Goal: Task Accomplishment & Management: Manage account settings

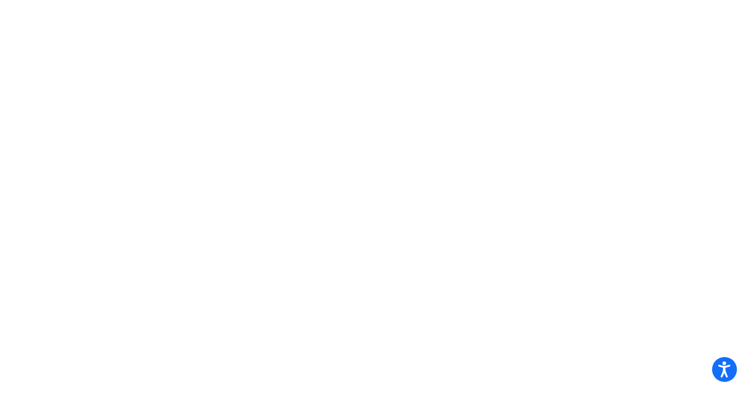
click at [556, 167] on body "Accessibility Screen-Reader Guide, Feedback, and Issue Reporting | New window" at bounding box center [374, 196] width 748 height 393
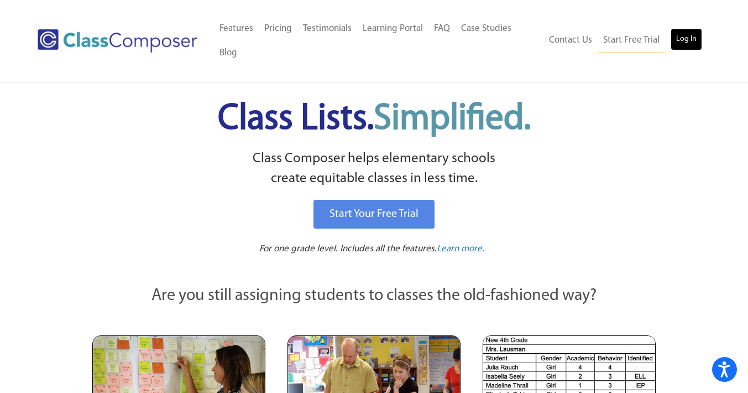
click at [692, 43] on link "Log In" at bounding box center [687, 39] width 32 height 22
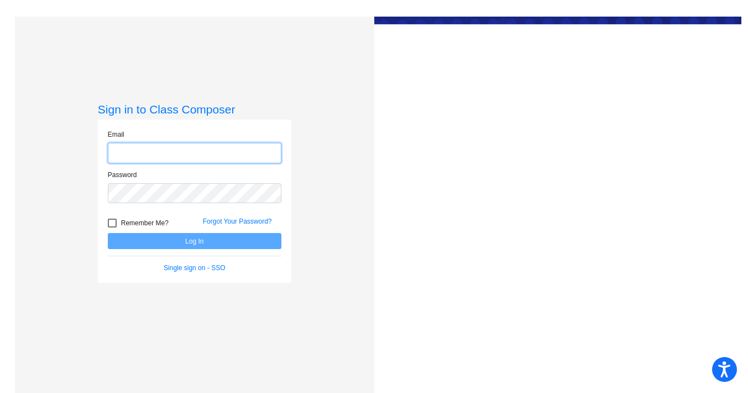
type input "[PERSON_NAME][EMAIL_ADDRESS][DOMAIN_NAME]"
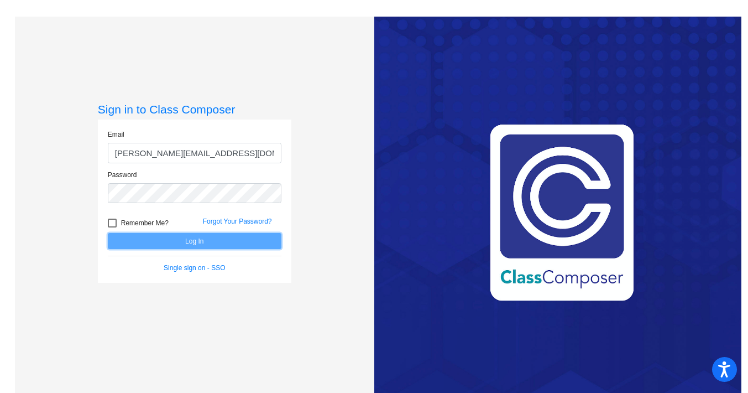
click at [159, 239] on button "Log In" at bounding box center [195, 241] width 174 height 16
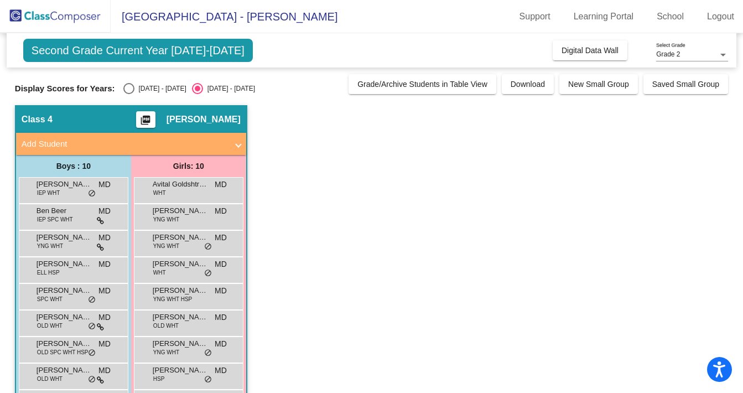
click at [126, 86] on div "Select an option" at bounding box center [128, 88] width 11 height 11
click at [128, 94] on input "[DATE] - [DATE]" at bounding box center [128, 94] width 1 height 1
radio input "true"
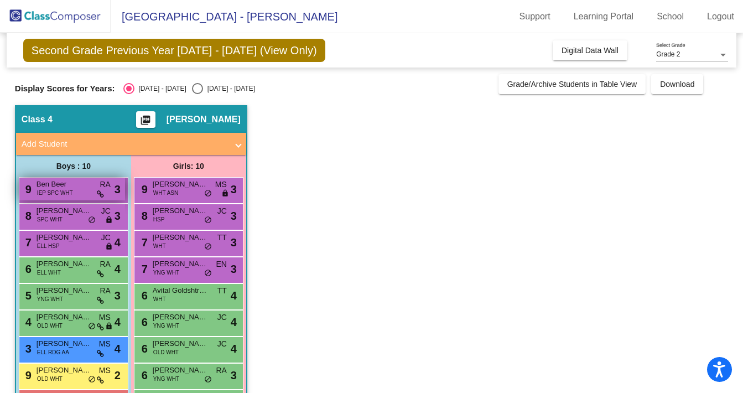
click at [65, 186] on span "Ben Beer" at bounding box center [64, 184] width 55 height 11
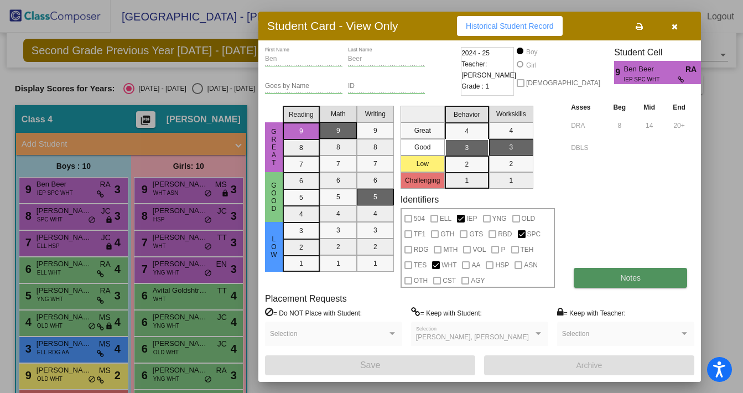
click at [624, 284] on button "Notes" at bounding box center [630, 278] width 113 height 20
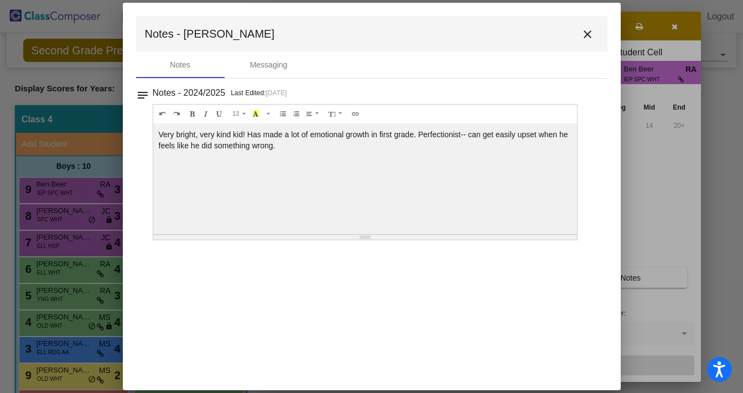
click at [590, 36] on mat-icon "close" at bounding box center [587, 34] width 13 height 13
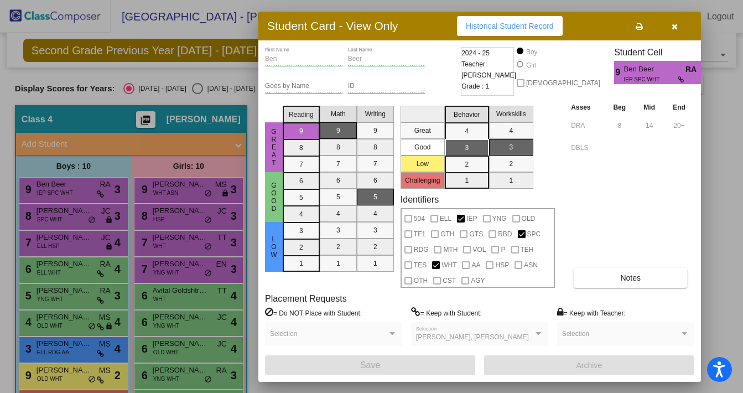
click at [87, 214] on div at bounding box center [371, 196] width 743 height 393
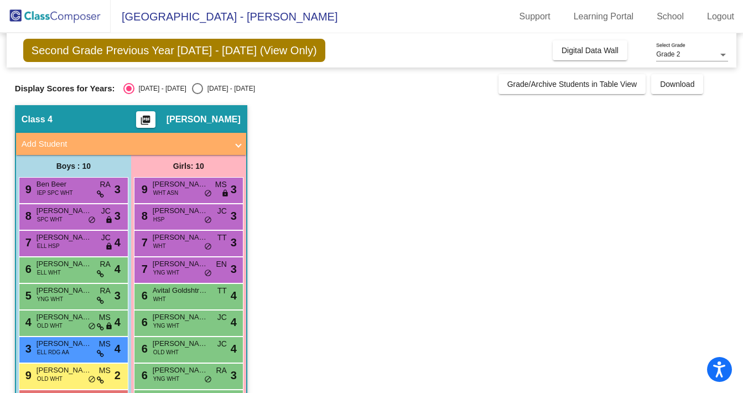
click at [87, 214] on span "[PERSON_NAME]" at bounding box center [64, 210] width 55 height 11
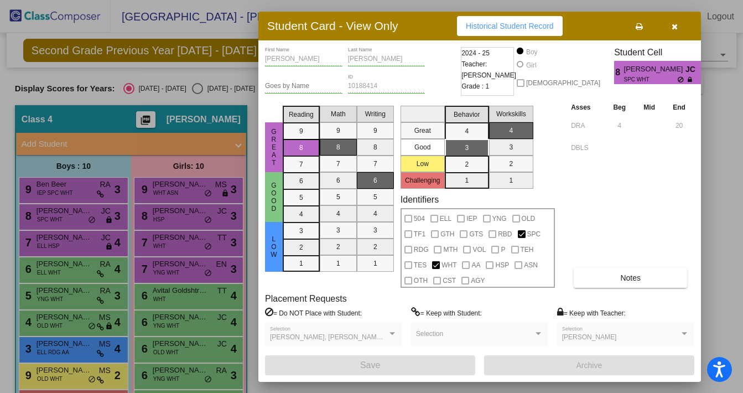
click at [61, 188] on div at bounding box center [371, 196] width 743 height 393
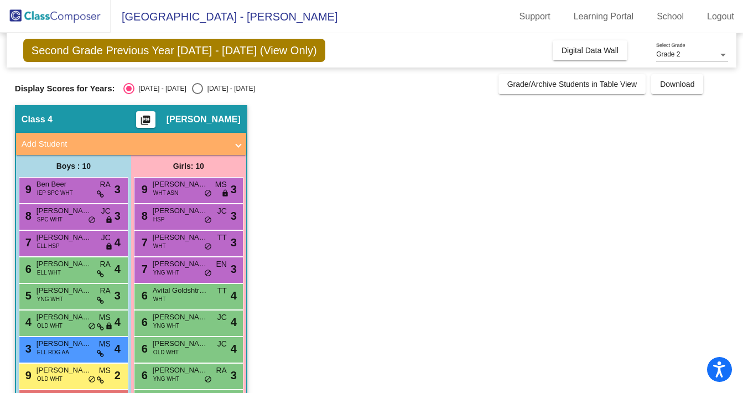
click at [61, 188] on span "Ben Beer" at bounding box center [64, 184] width 55 height 11
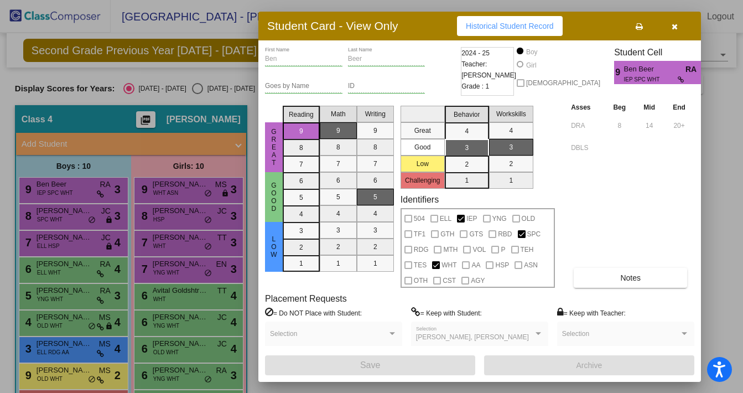
click at [63, 215] on div at bounding box center [371, 196] width 743 height 393
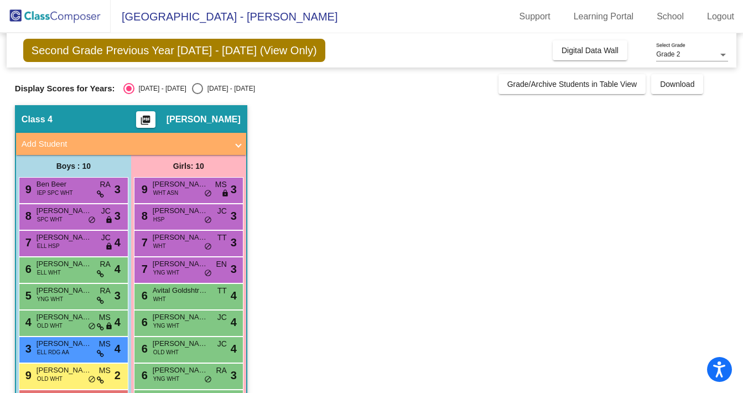
click at [63, 215] on span "[PERSON_NAME]" at bounding box center [64, 210] width 55 height 11
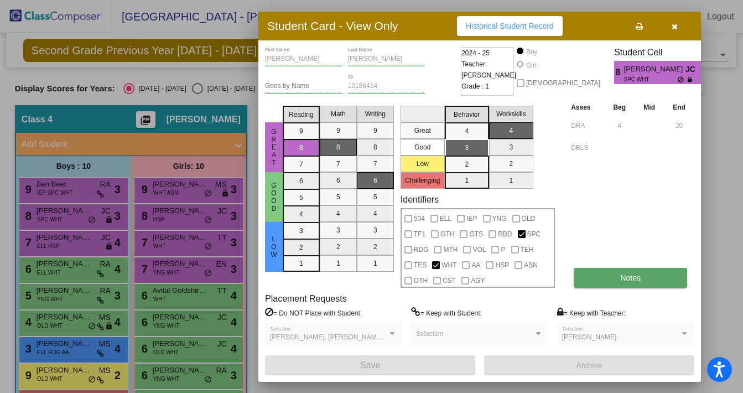
click at [633, 278] on span "Notes" at bounding box center [630, 277] width 20 height 9
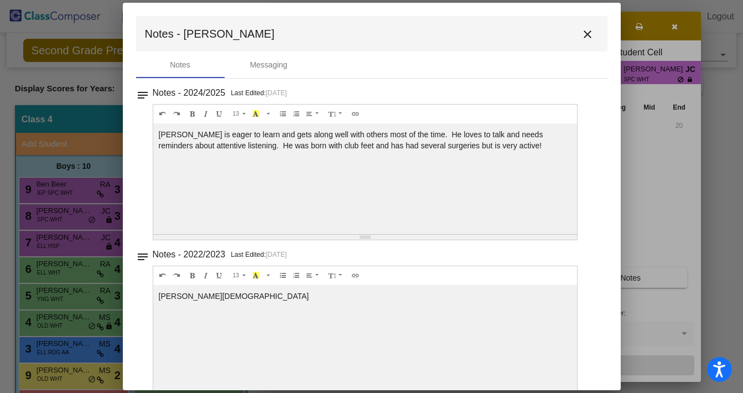
scroll to position [25, 0]
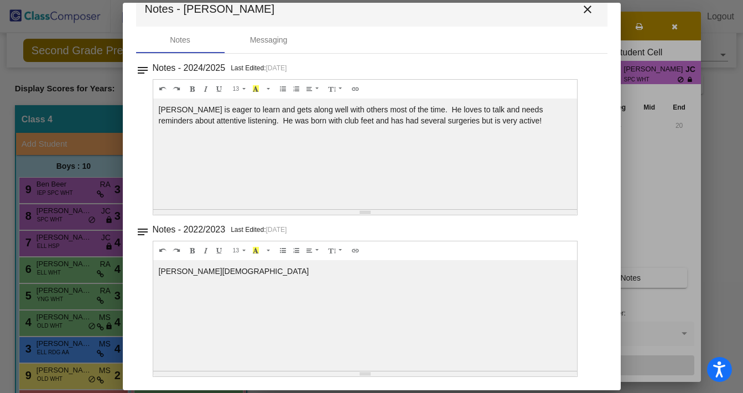
click at [583, 10] on mat-icon "close" at bounding box center [587, 9] width 13 height 13
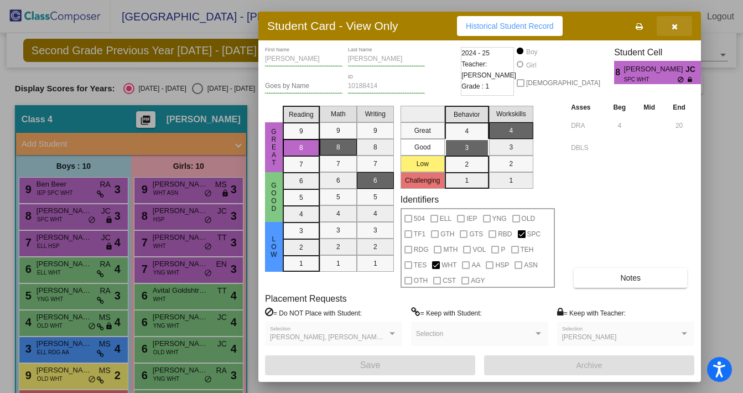
click at [674, 27] on icon "button" at bounding box center [674, 27] width 6 height 8
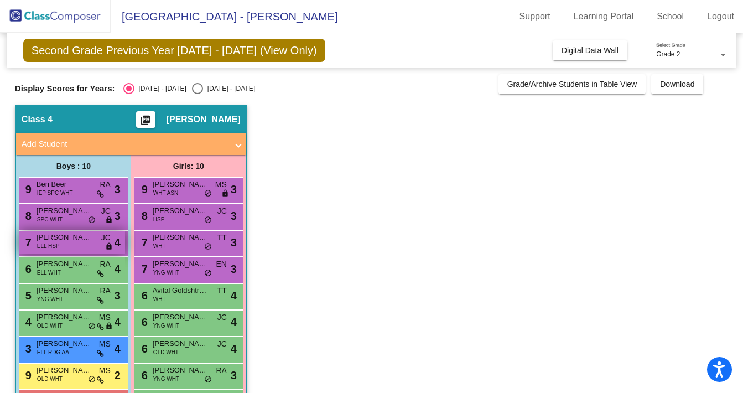
click at [81, 247] on div "7 [PERSON_NAME] ELL HSP JC lock do_not_disturb_alt 4" at bounding box center [72, 242] width 106 height 23
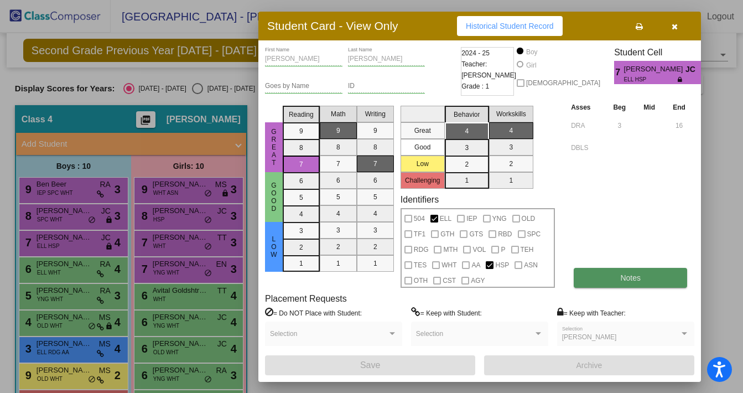
click at [650, 281] on button "Notes" at bounding box center [630, 278] width 113 height 20
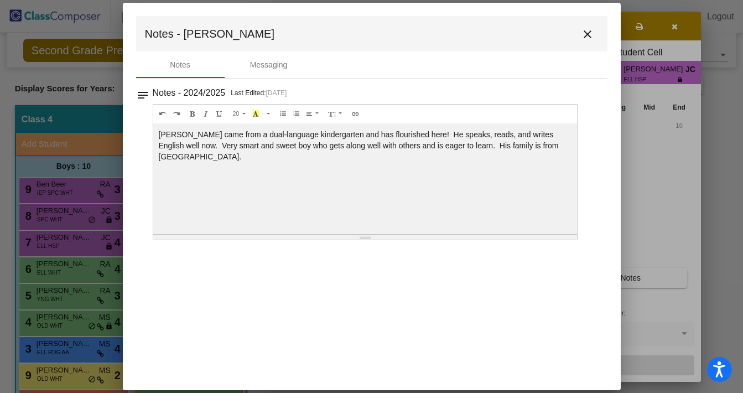
click at [593, 35] on mat-icon "close" at bounding box center [587, 34] width 13 height 13
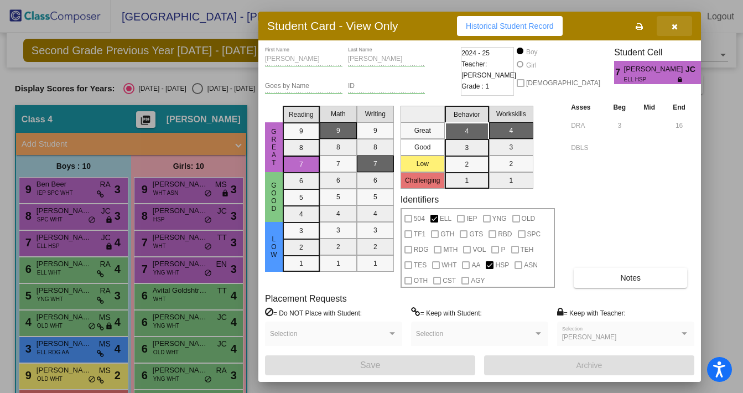
click at [678, 25] on button "button" at bounding box center [674, 26] width 35 height 20
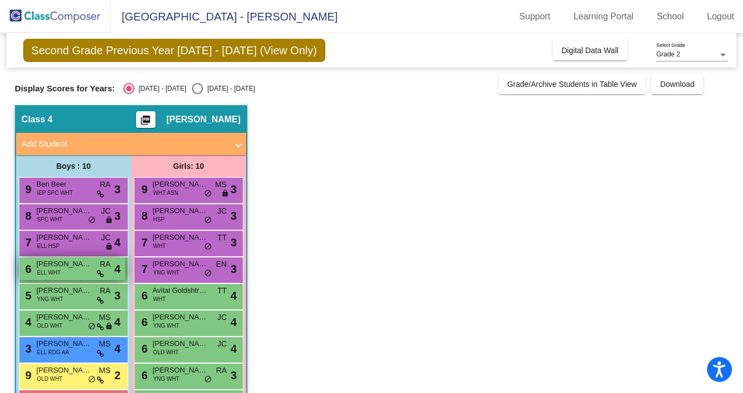
click at [70, 270] on div "6 [PERSON_NAME] ELL WHT RA lock do_not_disturb_alt 4" at bounding box center [72, 268] width 106 height 23
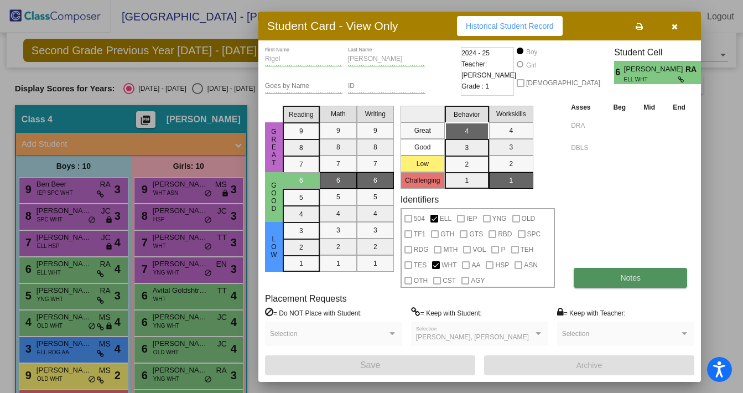
click at [634, 283] on button "Notes" at bounding box center [630, 278] width 113 height 20
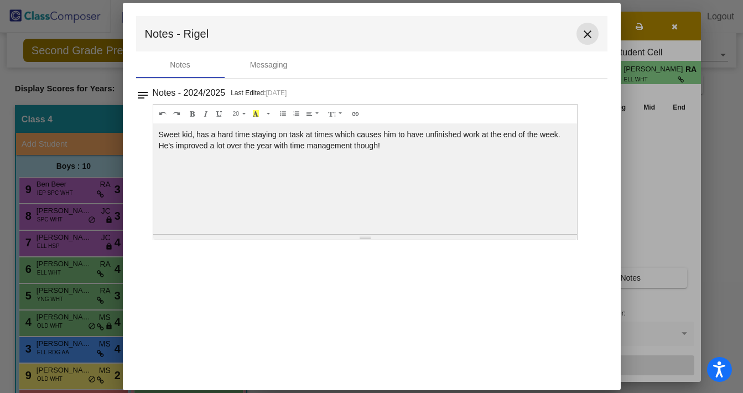
click at [591, 32] on mat-icon "close" at bounding box center [587, 34] width 13 height 13
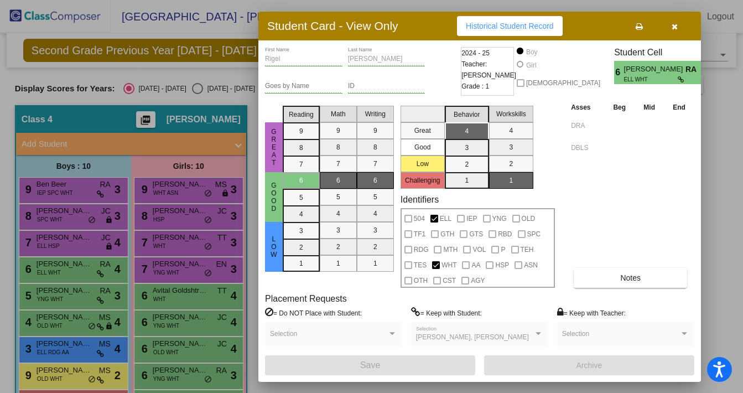
click at [675, 24] on icon "button" at bounding box center [674, 27] width 6 height 8
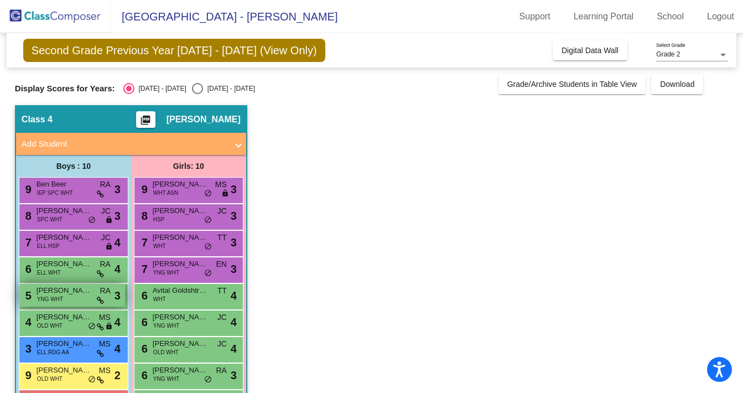
click at [67, 293] on span "[PERSON_NAME]" at bounding box center [64, 290] width 55 height 11
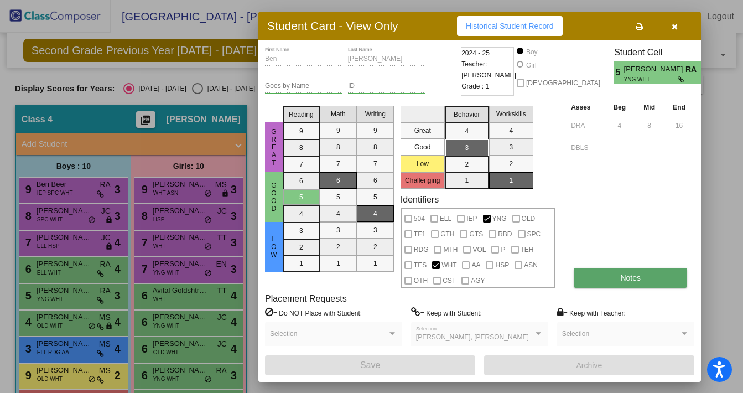
click at [607, 278] on button "Notes" at bounding box center [630, 278] width 113 height 20
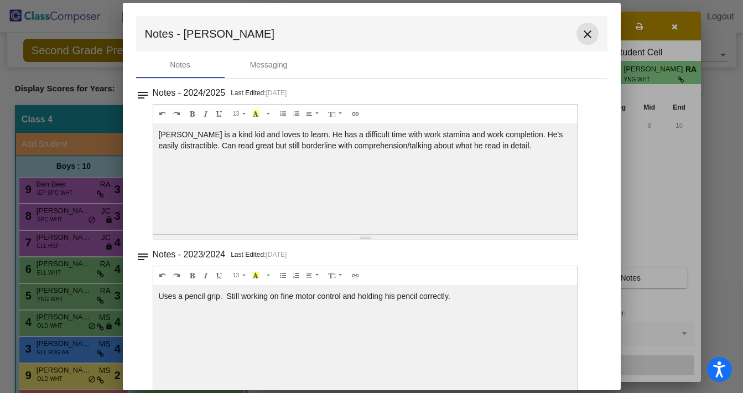
click at [581, 39] on mat-icon "close" at bounding box center [587, 34] width 13 height 13
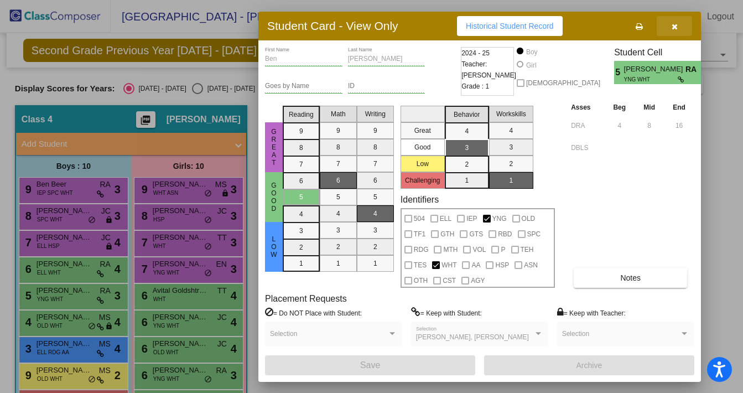
click at [678, 24] on button "button" at bounding box center [674, 26] width 35 height 20
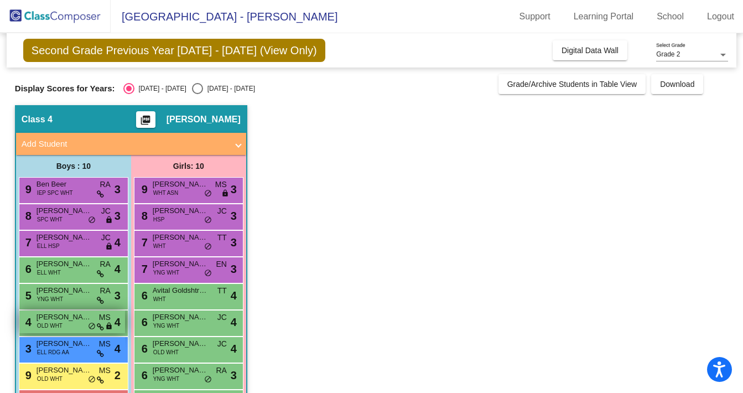
click at [59, 326] on span "OLD WHT" at bounding box center [49, 325] width 25 height 8
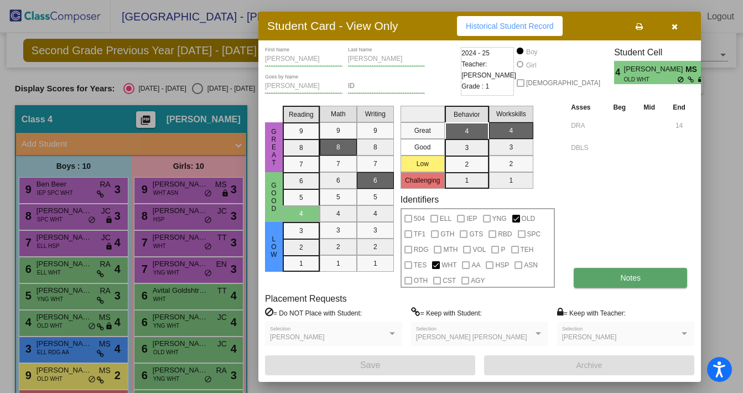
click at [612, 279] on button "Notes" at bounding box center [630, 278] width 113 height 20
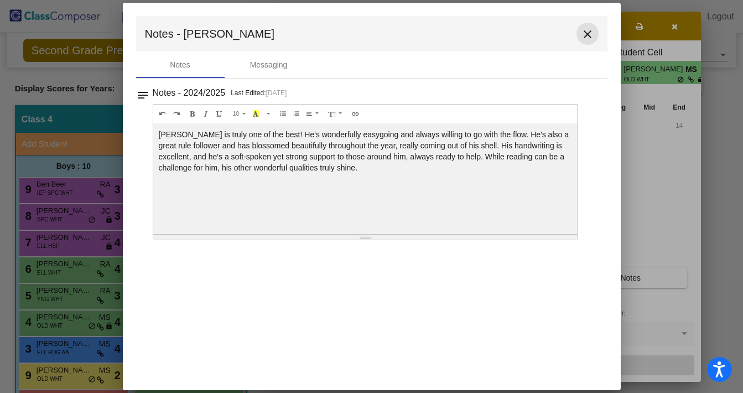
click at [588, 31] on mat-icon "close" at bounding box center [587, 34] width 13 height 13
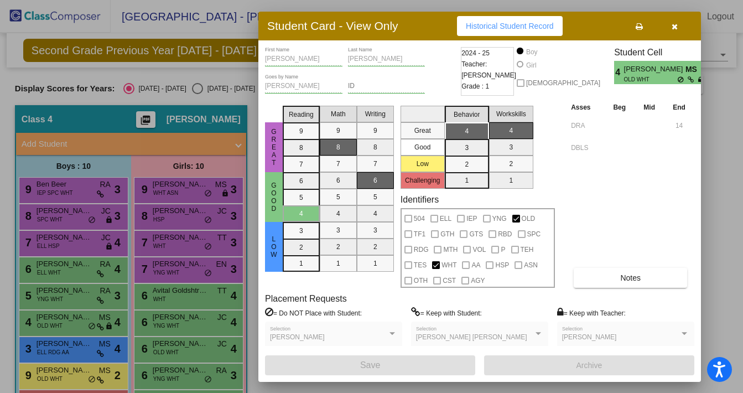
click at [674, 26] on icon "button" at bounding box center [674, 27] width 6 height 8
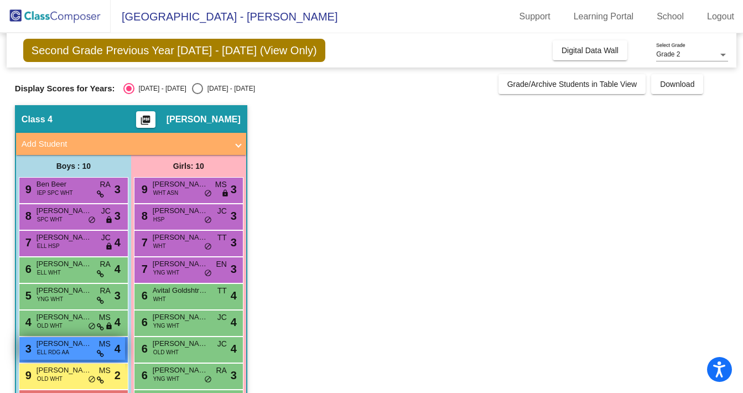
click at [64, 352] on span "ELL RDG AA" at bounding box center [53, 352] width 32 height 8
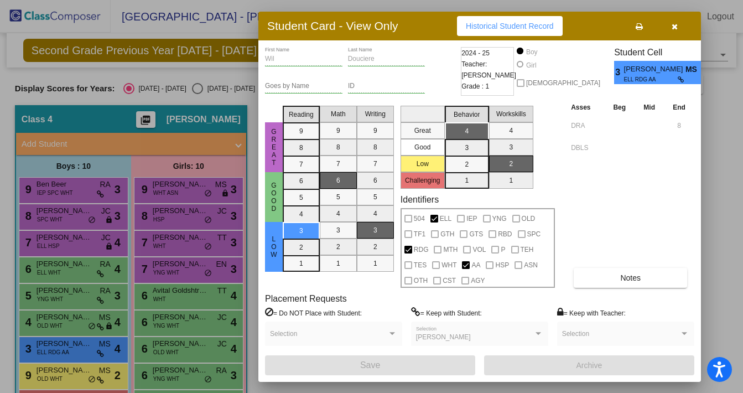
click at [621, 288] on div "Wil First Name [PERSON_NAME] Last Name Goes by Name ID 2024 - 25 Teacher: [PERS…" at bounding box center [479, 211] width 429 height 328
click at [623, 280] on span "Notes" at bounding box center [630, 277] width 20 height 9
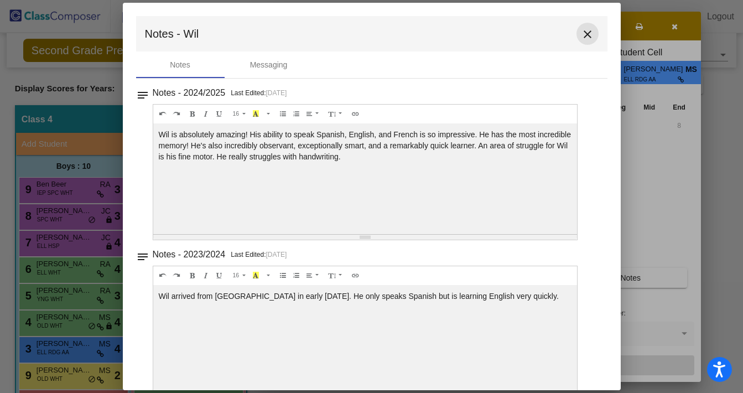
click at [583, 38] on mat-icon "close" at bounding box center [587, 34] width 13 height 13
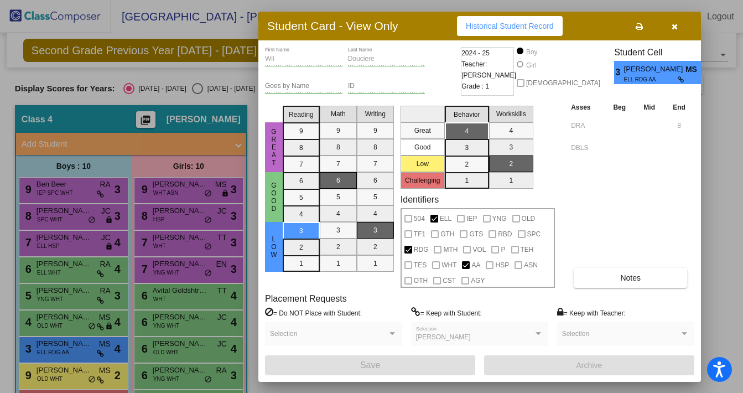
click at [674, 24] on icon "button" at bounding box center [674, 27] width 6 height 8
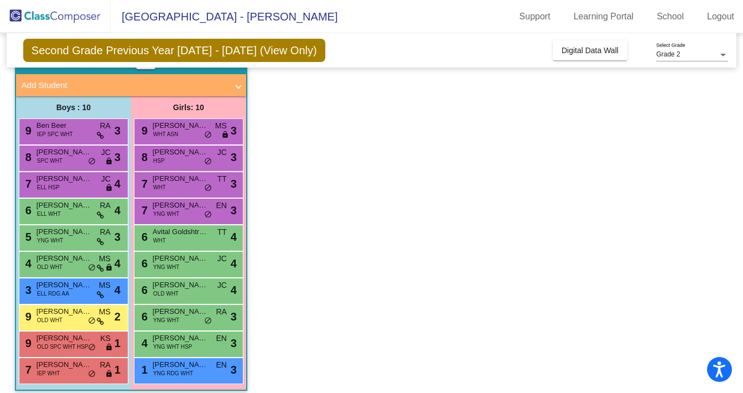
scroll to position [67, 0]
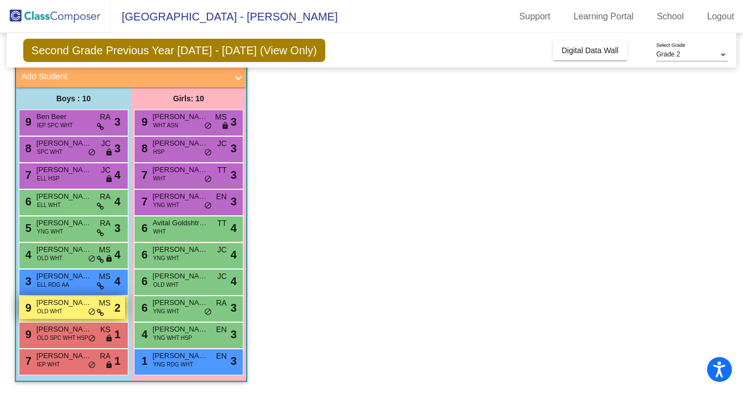
click at [71, 306] on span "[PERSON_NAME]" at bounding box center [64, 302] width 55 height 11
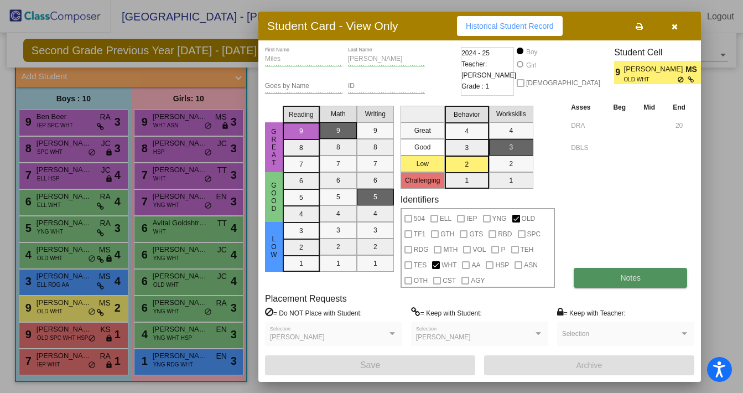
click at [665, 282] on button "Notes" at bounding box center [630, 278] width 113 height 20
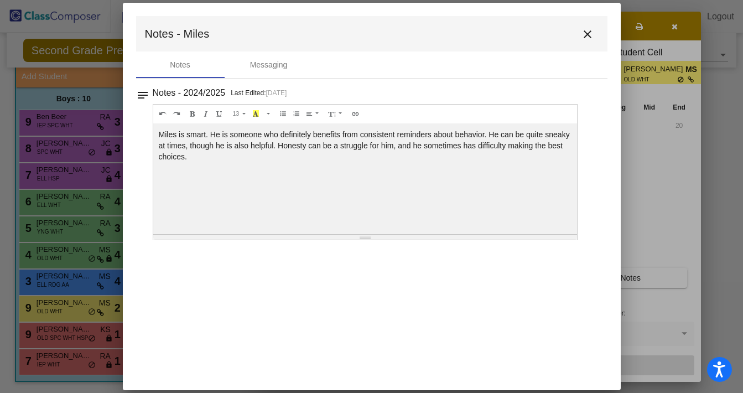
click at [590, 34] on mat-icon "close" at bounding box center [587, 34] width 13 height 13
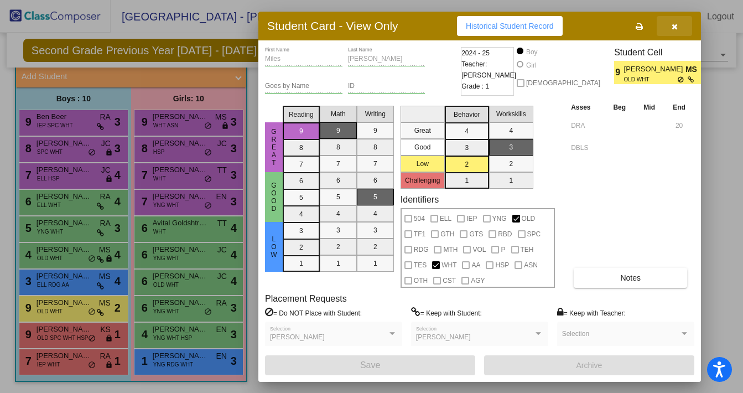
click at [678, 25] on button "button" at bounding box center [674, 26] width 35 height 20
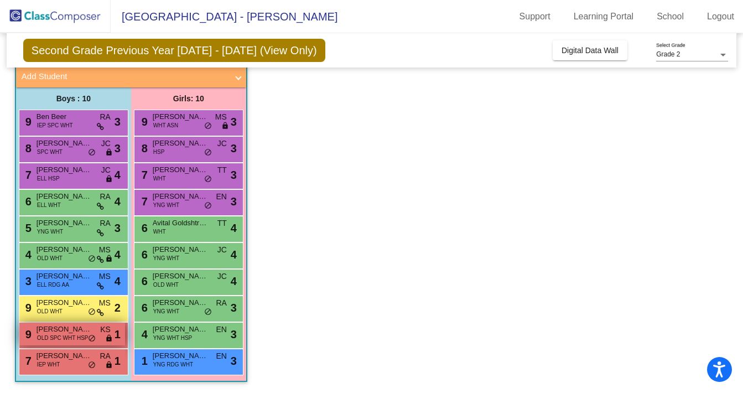
click at [78, 335] on span "OLD SPC WHT HSP" at bounding box center [62, 338] width 51 height 8
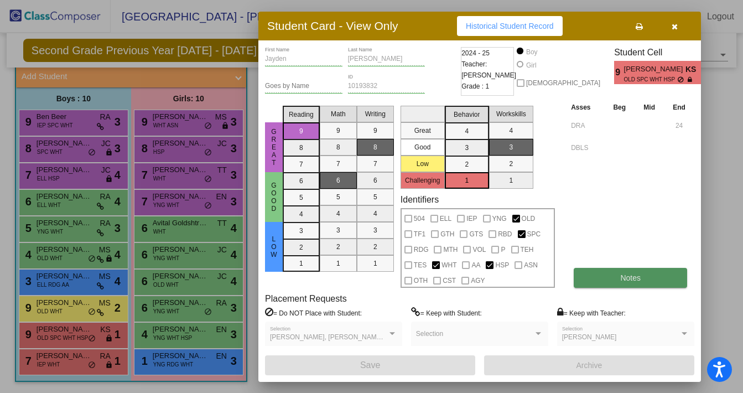
click at [630, 285] on button "Notes" at bounding box center [630, 278] width 113 height 20
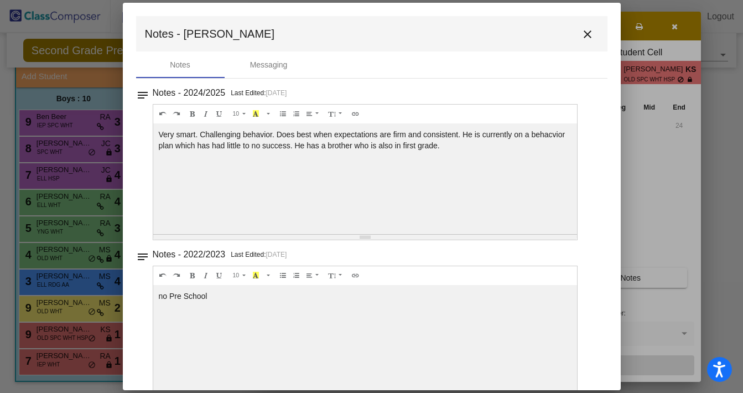
click at [581, 33] on mat-icon "close" at bounding box center [587, 34] width 13 height 13
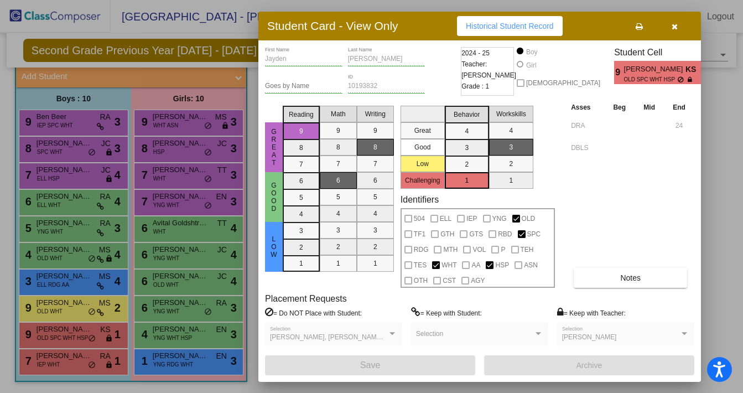
click at [73, 362] on div at bounding box center [371, 196] width 743 height 393
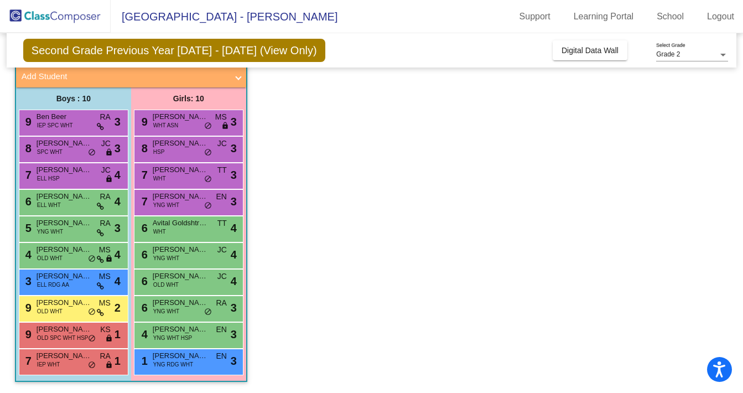
click at [73, 362] on div "7 [PERSON_NAME] IEP WHT RA lock do_not_disturb_alt 1" at bounding box center [72, 360] width 106 height 23
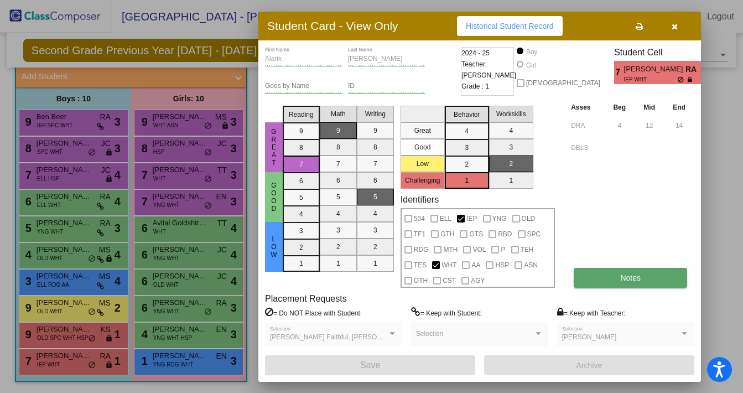
click at [661, 275] on button "Notes" at bounding box center [630, 278] width 113 height 20
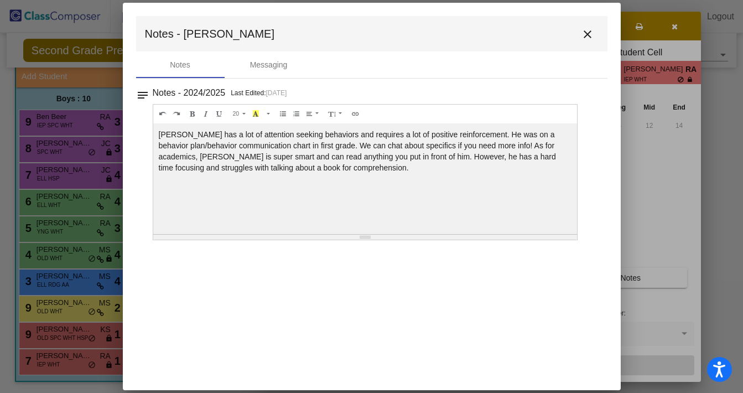
click at [589, 34] on mat-icon "close" at bounding box center [587, 34] width 13 height 13
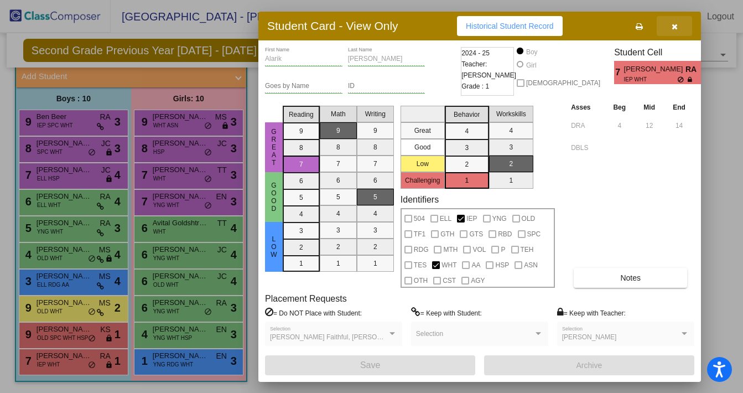
click at [674, 25] on icon "button" at bounding box center [674, 27] width 6 height 8
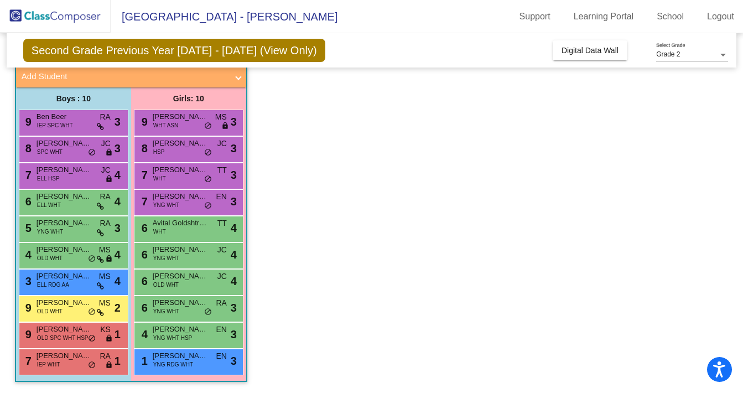
click at [190, 133] on div "9 [PERSON_NAME] WHT ASN MS lock do_not_disturb_alt 3" at bounding box center [189, 123] width 110 height 27
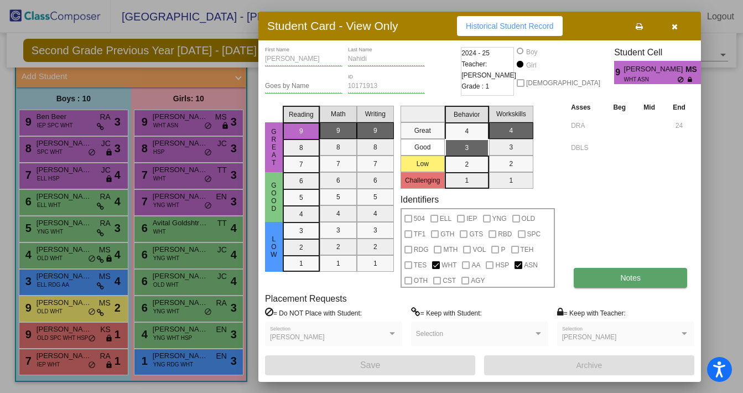
click at [621, 280] on span "Notes" at bounding box center [630, 277] width 20 height 9
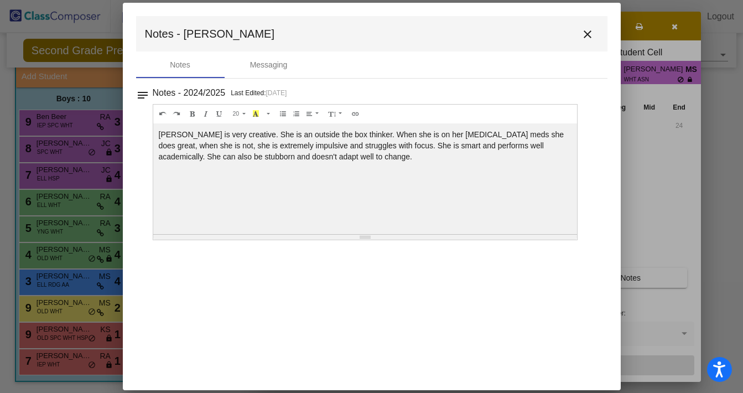
click at [586, 33] on mat-icon "close" at bounding box center [587, 34] width 13 height 13
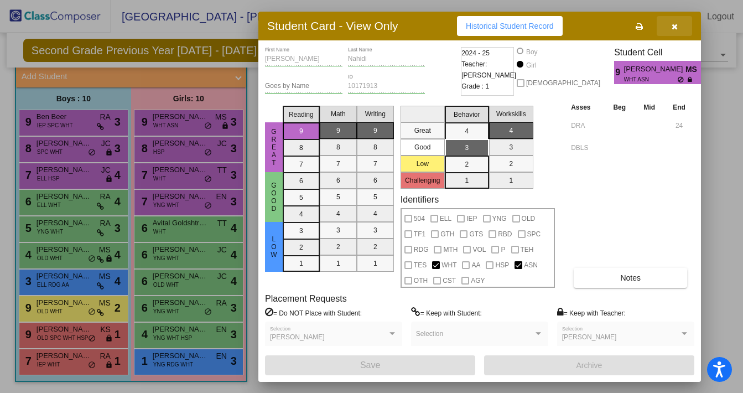
click at [677, 24] on button "button" at bounding box center [674, 26] width 35 height 20
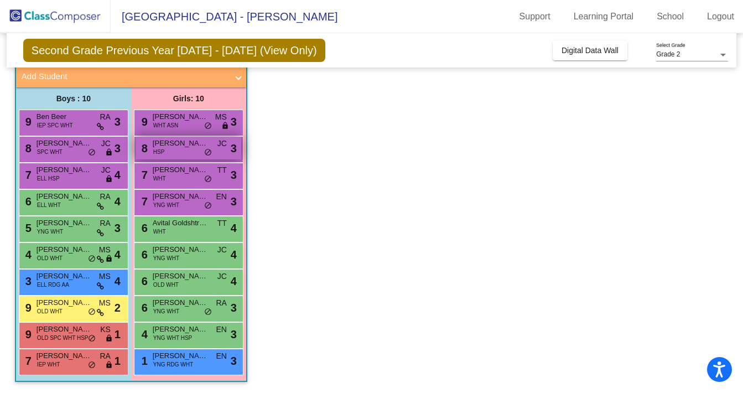
click at [170, 147] on span "[PERSON_NAME]" at bounding box center [180, 143] width 55 height 11
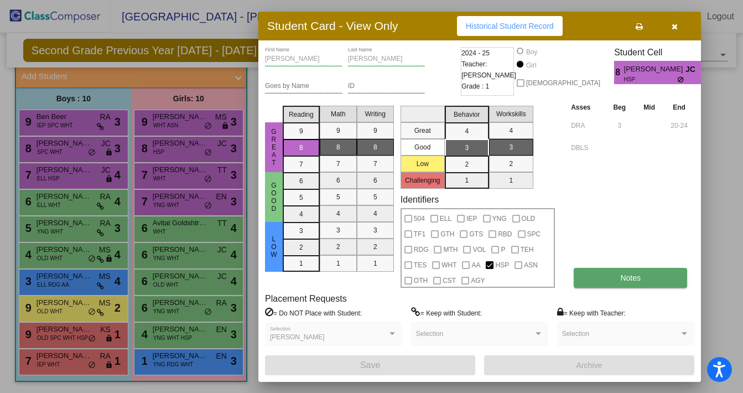
click at [651, 273] on button "Notes" at bounding box center [630, 278] width 113 height 20
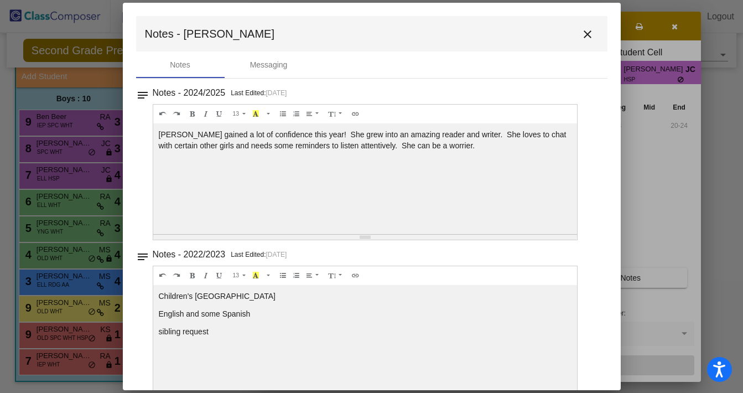
click at [581, 31] on mat-icon "close" at bounding box center [587, 34] width 13 height 13
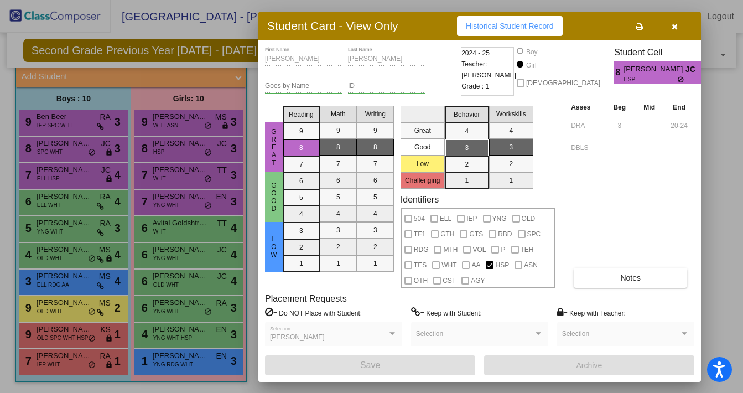
click at [674, 25] on icon "button" at bounding box center [674, 27] width 6 height 8
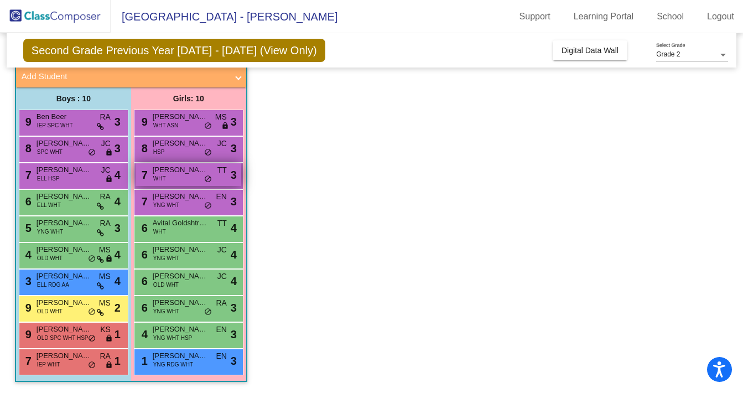
click at [200, 179] on div "7 [PERSON_NAME] WHT TT lock do_not_disturb_alt 3" at bounding box center [189, 174] width 106 height 23
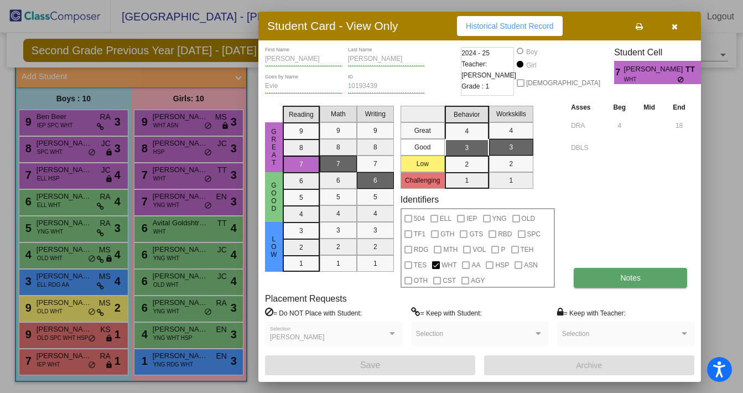
click at [617, 282] on button "Notes" at bounding box center [630, 278] width 113 height 20
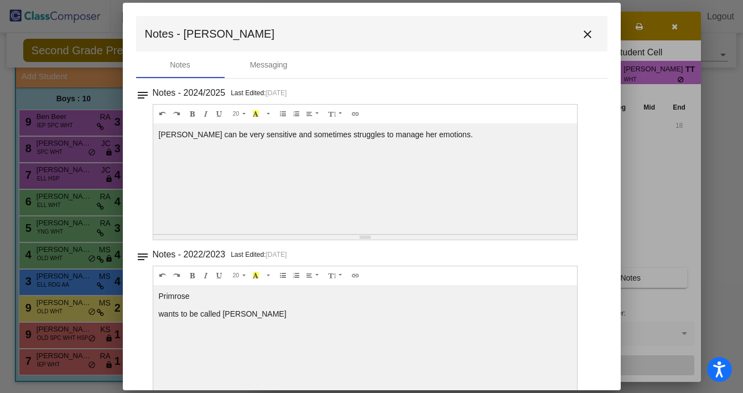
click at [581, 36] on mat-icon "close" at bounding box center [587, 34] width 13 height 13
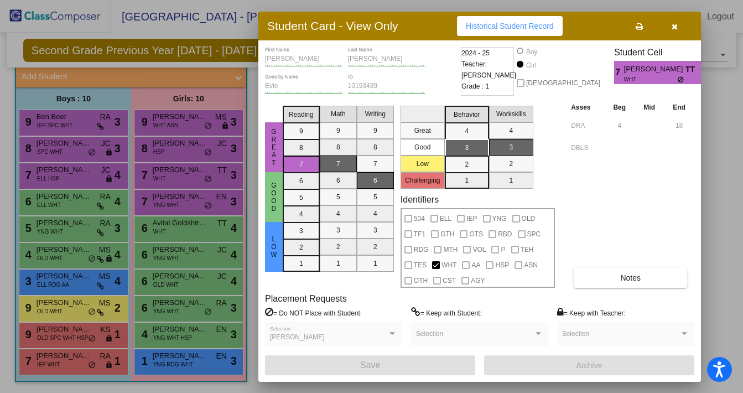
click at [673, 27] on icon "button" at bounding box center [674, 27] width 6 height 8
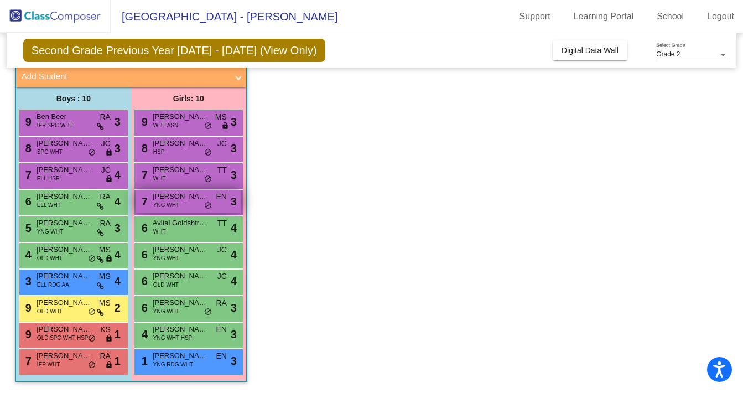
click at [178, 211] on div "7 [PERSON_NAME] YNG WHT EN lock do_not_disturb_alt 3" at bounding box center [189, 201] width 106 height 23
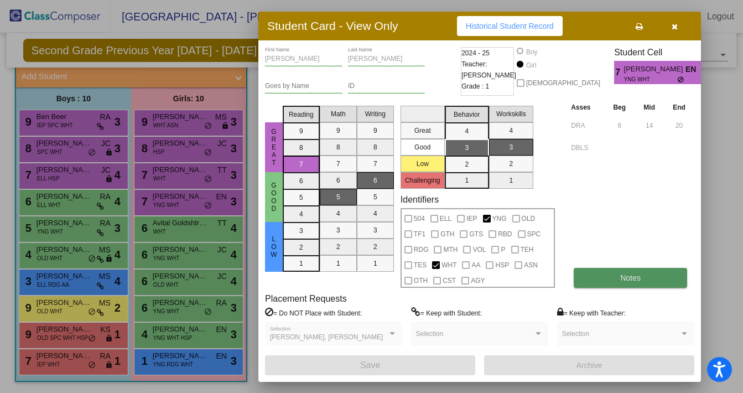
click at [617, 277] on button "Notes" at bounding box center [630, 278] width 113 height 20
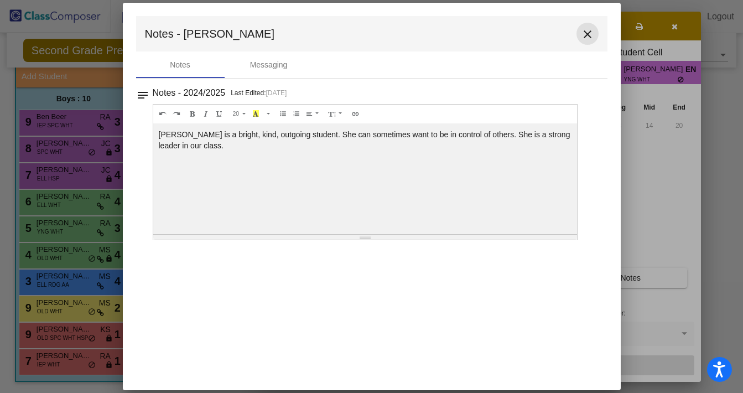
click at [591, 33] on mat-icon "close" at bounding box center [587, 34] width 13 height 13
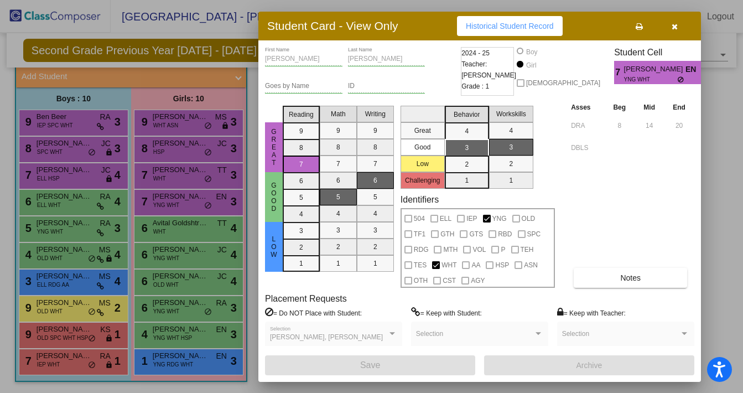
click at [198, 124] on div at bounding box center [371, 196] width 743 height 393
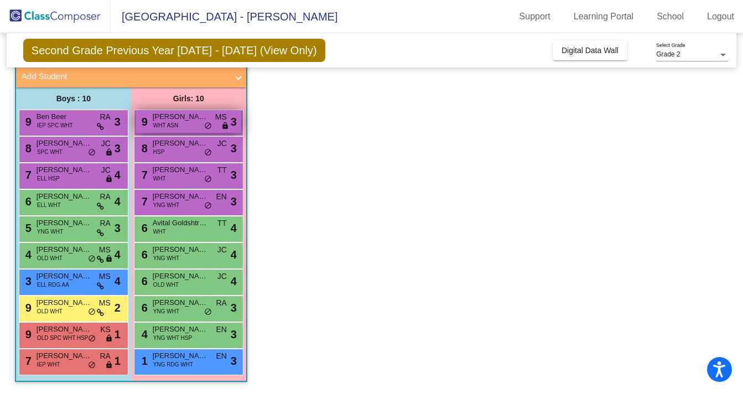
click at [199, 123] on div "9 [PERSON_NAME] WHT ASN MS lock do_not_disturb_alt 3" at bounding box center [189, 121] width 106 height 23
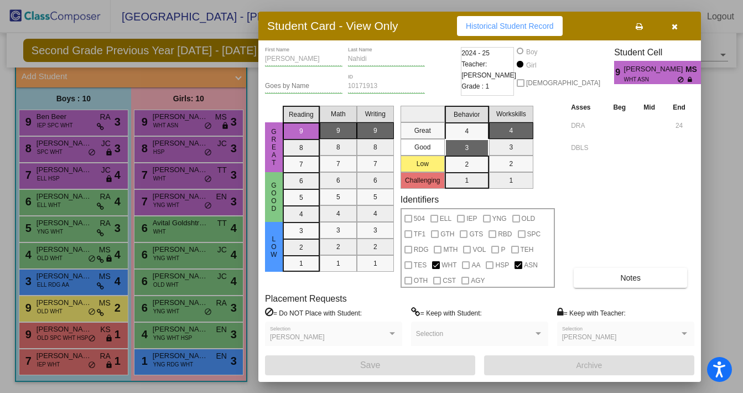
click at [196, 149] on div at bounding box center [371, 196] width 743 height 393
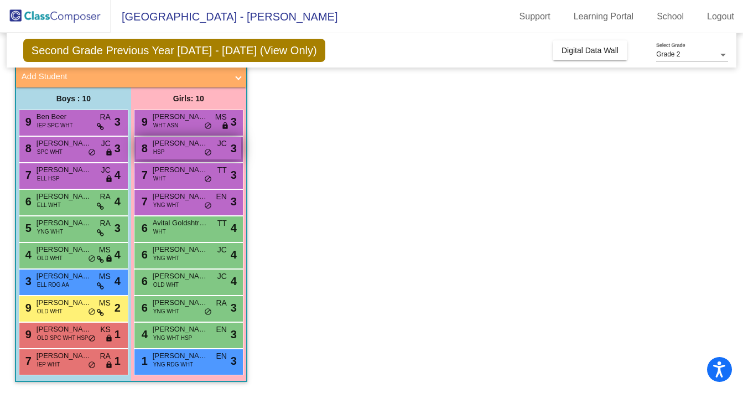
click at [196, 150] on div "8 [PERSON_NAME] HSP JC lock do_not_disturb_alt 3" at bounding box center [189, 148] width 106 height 23
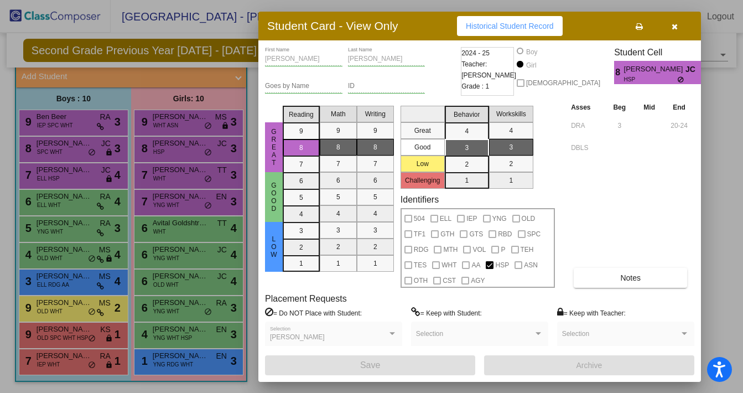
click at [187, 206] on div at bounding box center [371, 196] width 743 height 393
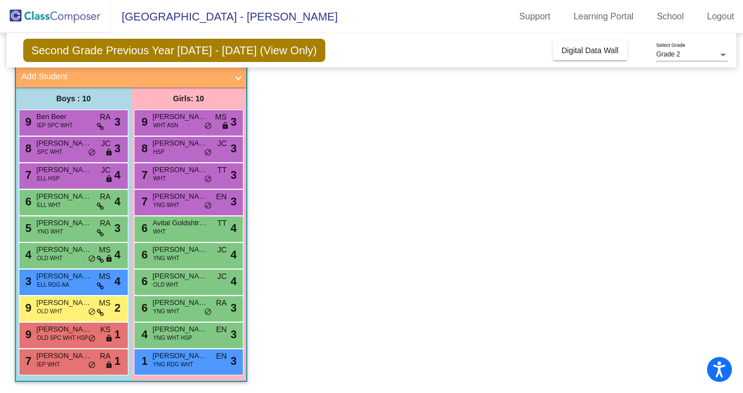
click at [187, 206] on div "7 [PERSON_NAME] YNG WHT EN lock do_not_disturb_alt 3" at bounding box center [189, 201] width 106 height 23
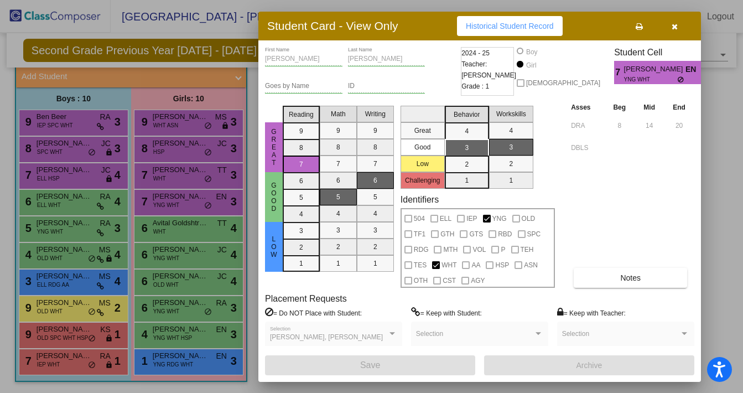
click at [79, 121] on div at bounding box center [371, 196] width 743 height 393
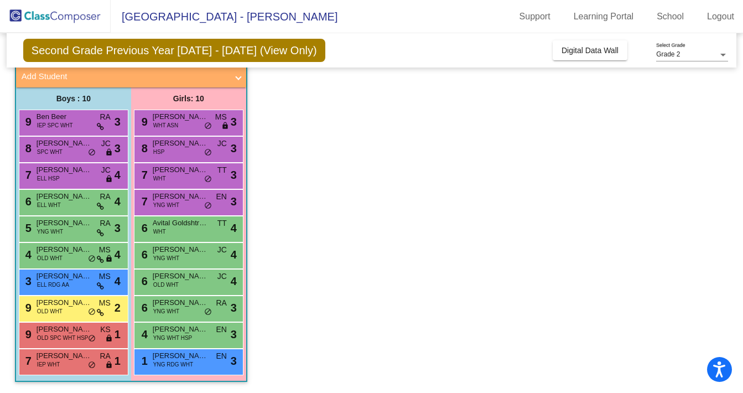
click at [79, 121] on span "Ben Beer" at bounding box center [64, 116] width 55 height 11
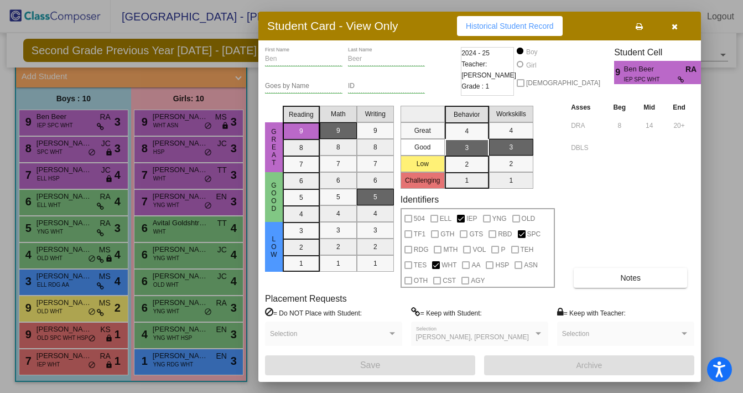
click at [82, 152] on div at bounding box center [371, 196] width 743 height 393
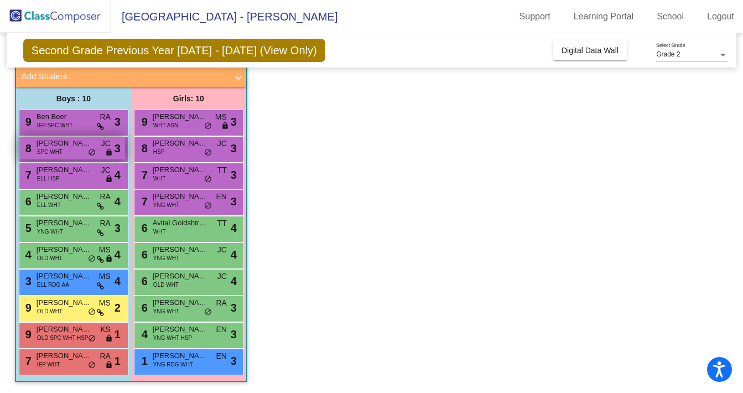
click at [82, 153] on div "8 [PERSON_NAME] SPC WHT JC lock do_not_disturb_alt 3" at bounding box center [72, 148] width 106 height 23
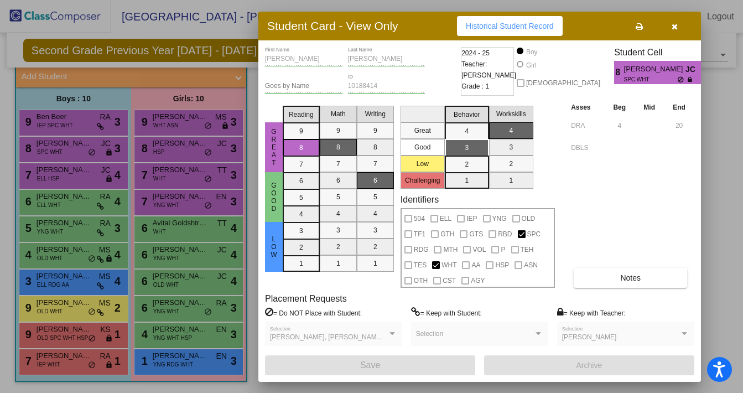
click at [77, 179] on div at bounding box center [371, 196] width 743 height 393
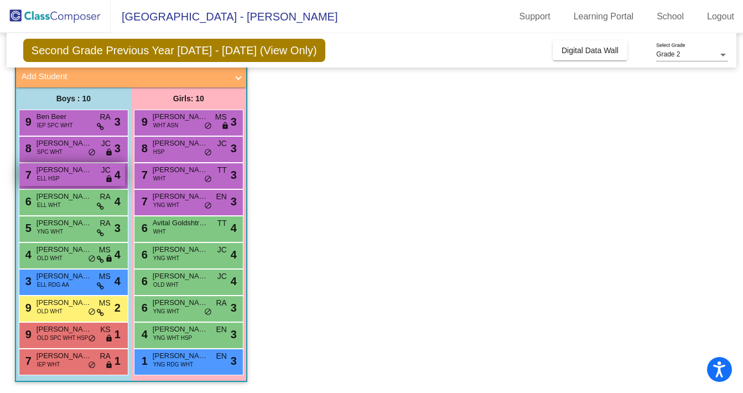
click at [77, 181] on div "7 [PERSON_NAME] ELL HSP JC lock do_not_disturb_alt 4" at bounding box center [72, 174] width 106 height 23
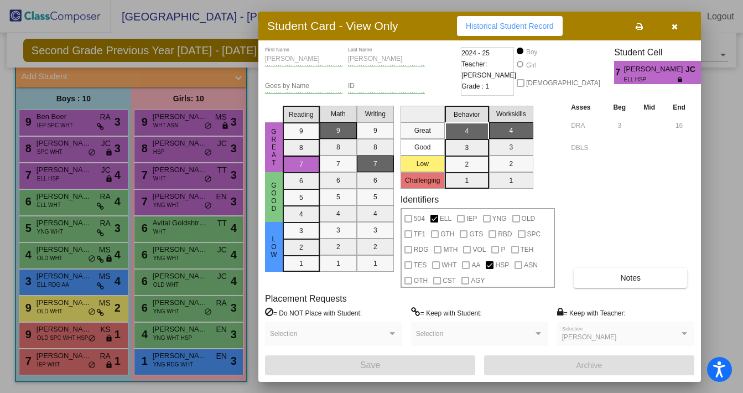
click at [79, 205] on div at bounding box center [371, 196] width 743 height 393
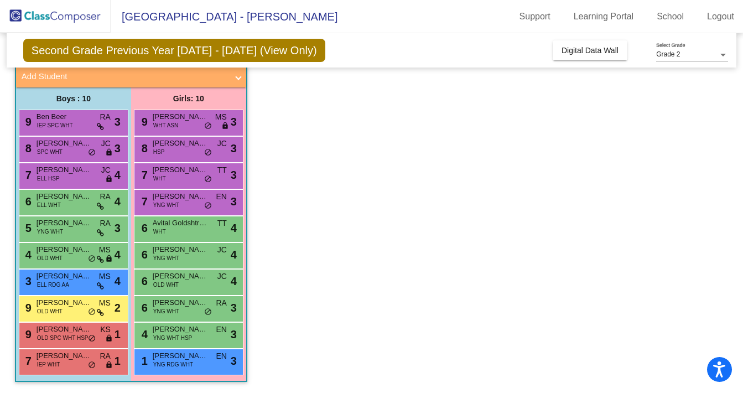
click at [79, 205] on div "6 [PERSON_NAME] ELL WHT RA lock do_not_disturb_alt 4" at bounding box center [72, 201] width 106 height 23
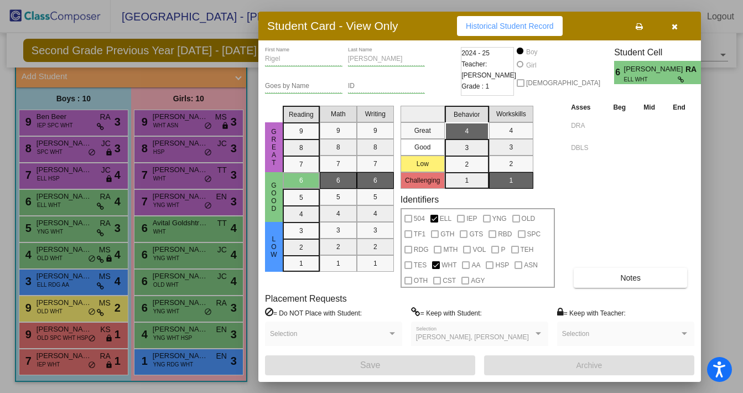
click at [75, 223] on div at bounding box center [371, 196] width 743 height 393
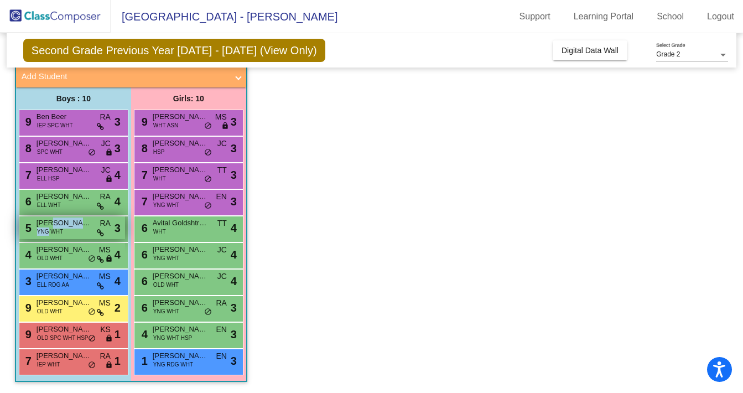
click at [75, 224] on span "[PERSON_NAME]" at bounding box center [64, 222] width 55 height 11
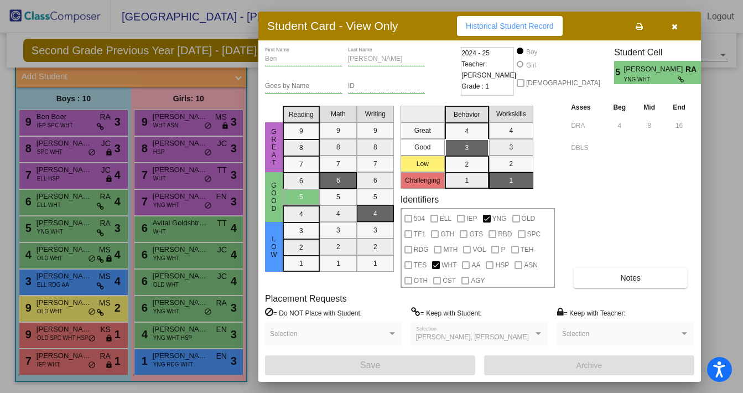
click at [67, 257] on div at bounding box center [371, 196] width 743 height 393
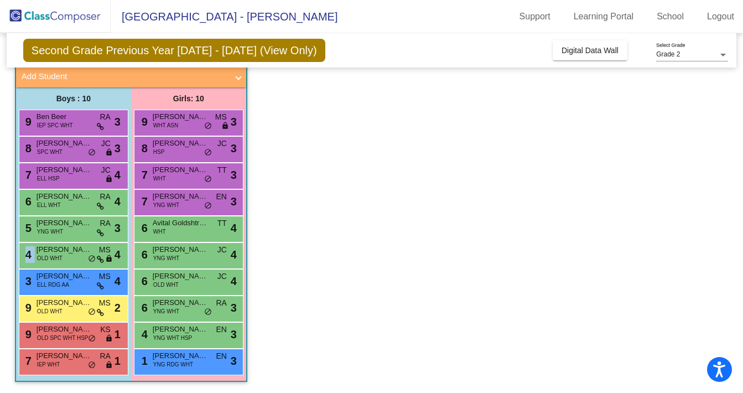
click at [67, 257] on div "4 [PERSON_NAME] OLD WHT MS lock do_not_disturb_alt 4" at bounding box center [72, 254] width 106 height 23
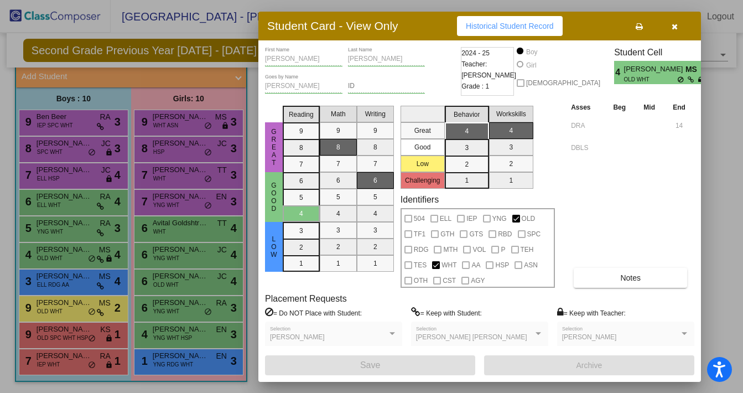
click at [75, 281] on div at bounding box center [371, 196] width 743 height 393
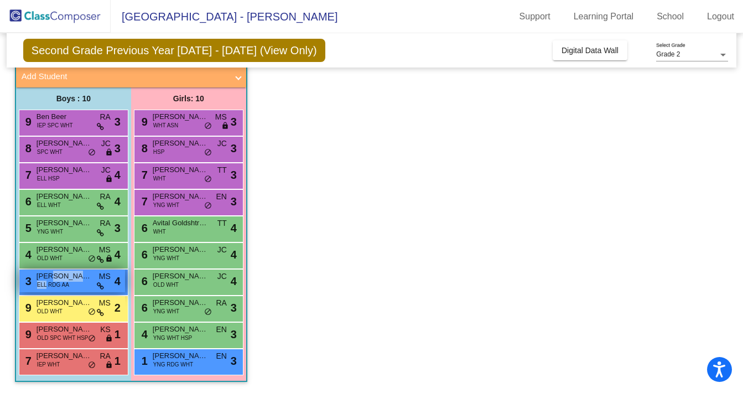
click at [75, 280] on span "[PERSON_NAME]" at bounding box center [64, 275] width 55 height 11
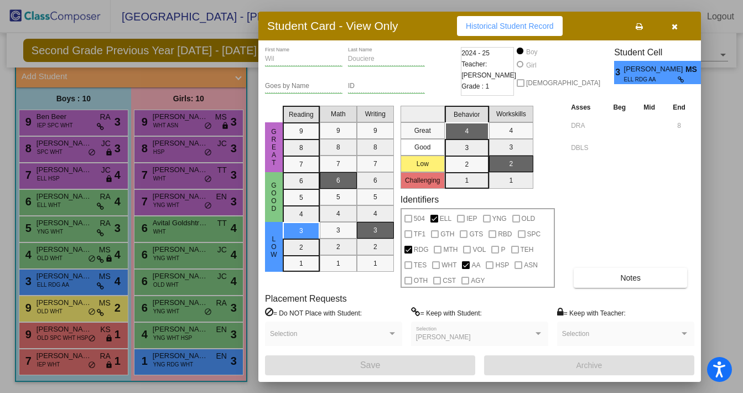
click at [76, 308] on div at bounding box center [371, 196] width 743 height 393
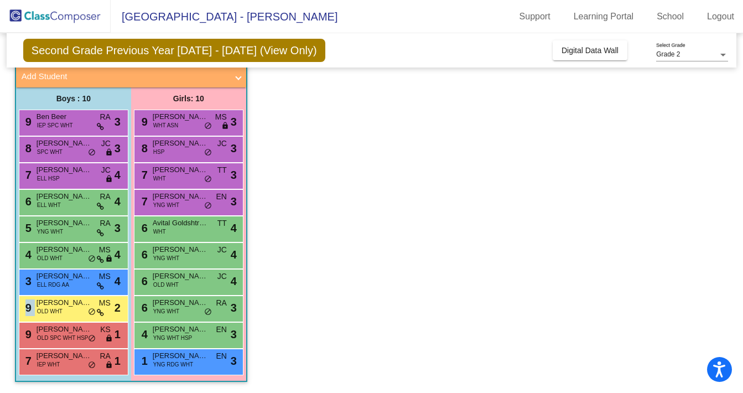
click at [76, 308] on div "9 [PERSON_NAME] OLD WHT MS lock do_not_disturb_alt 2" at bounding box center [72, 307] width 106 height 23
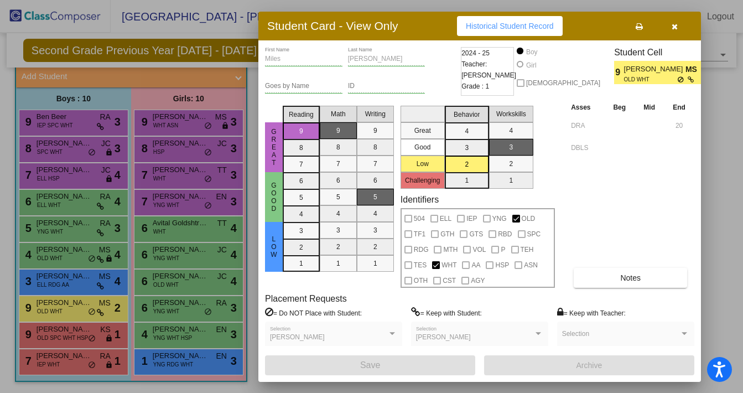
click at [81, 337] on div at bounding box center [371, 196] width 743 height 393
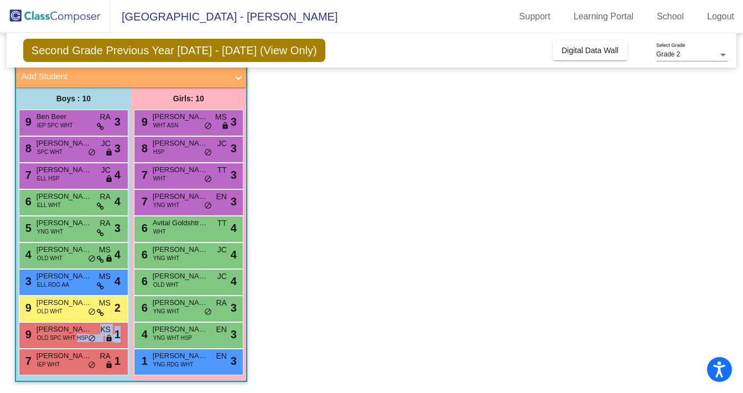
click at [81, 337] on span "OLD SPC WHT HSP" at bounding box center [62, 338] width 51 height 8
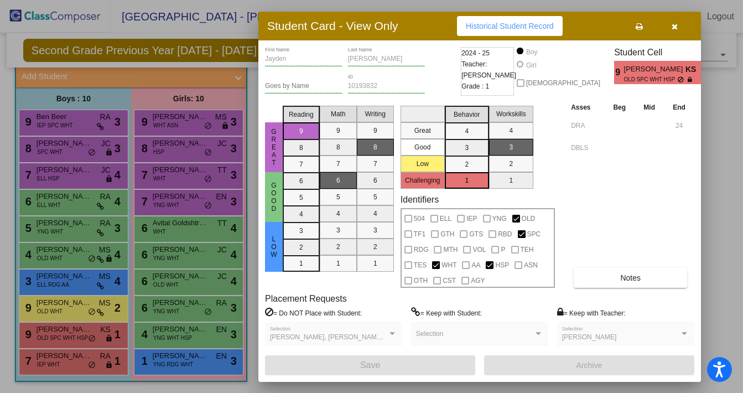
click at [87, 363] on div at bounding box center [371, 196] width 743 height 393
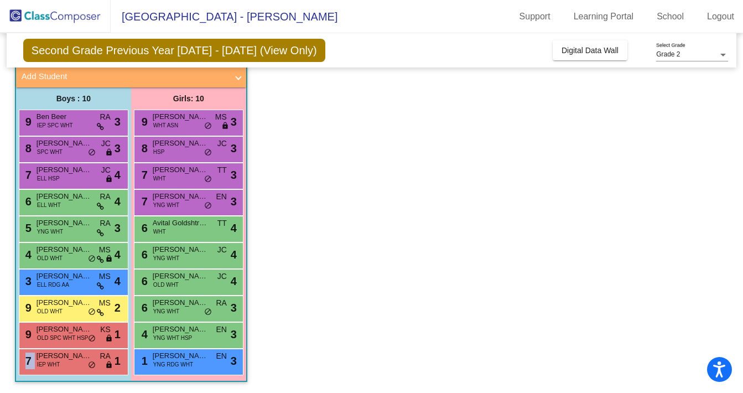
click at [87, 363] on div "7 [PERSON_NAME] IEP WHT RA lock do_not_disturb_alt 1" at bounding box center [72, 360] width 106 height 23
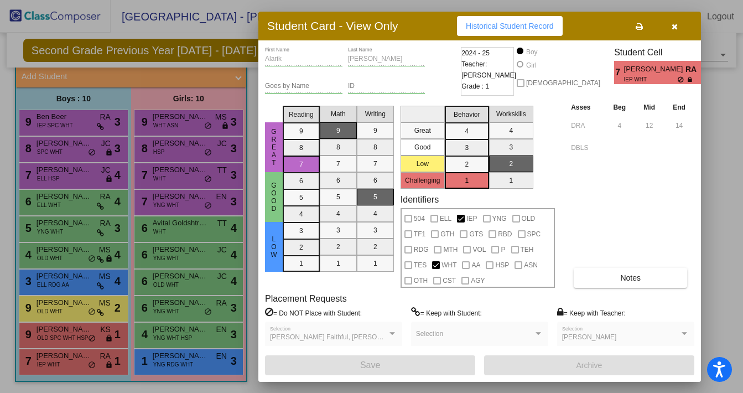
click at [197, 232] on div at bounding box center [371, 196] width 743 height 393
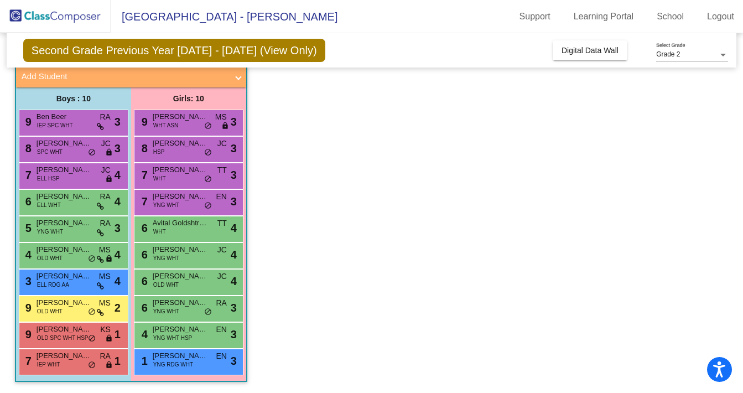
click at [197, 232] on div "6 Avital Goldshtrom WHT TT lock do_not_disturb_alt 4" at bounding box center [189, 227] width 106 height 23
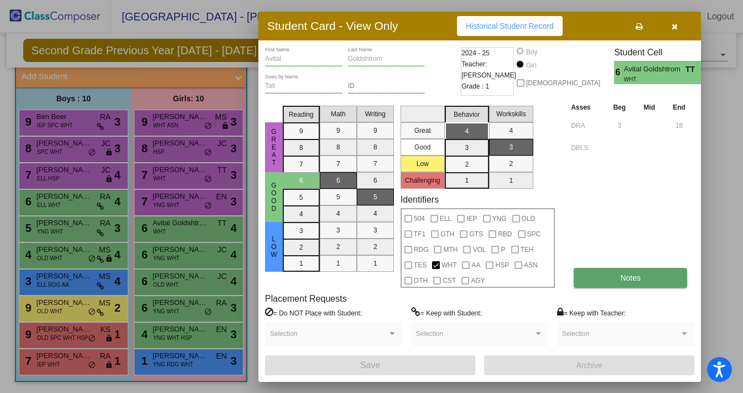
click at [605, 278] on button "Notes" at bounding box center [630, 278] width 113 height 20
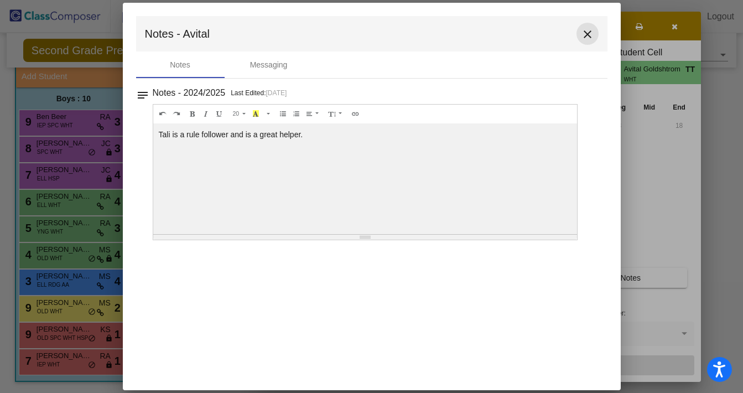
click at [587, 34] on mat-icon "close" at bounding box center [587, 34] width 13 height 13
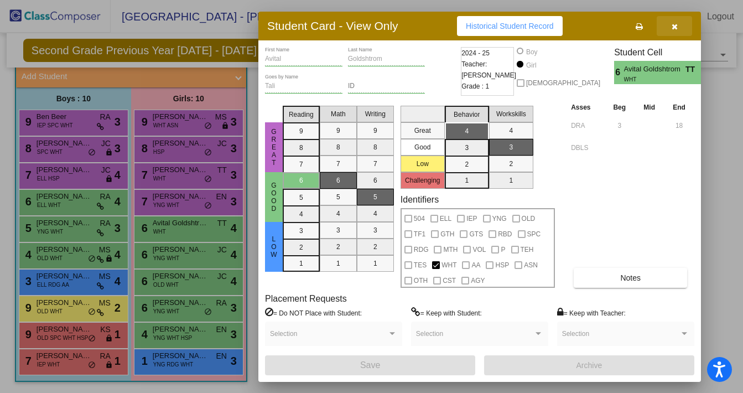
click at [677, 25] on button "button" at bounding box center [674, 26] width 35 height 20
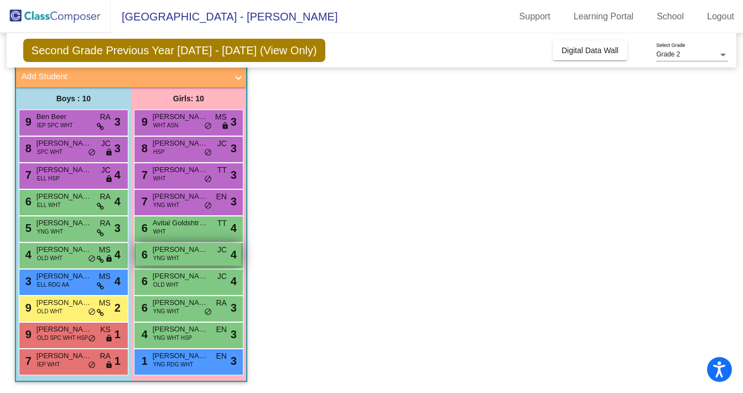
click at [207, 257] on div "6 [PERSON_NAME] YNG WHT JC lock do_not_disturb_alt 4" at bounding box center [189, 254] width 106 height 23
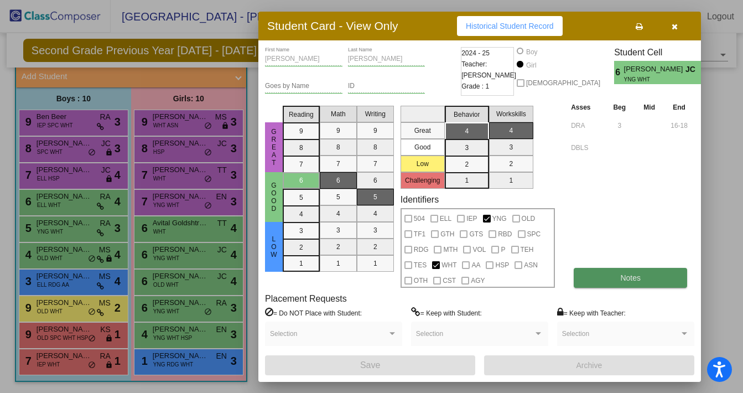
click at [594, 285] on button "Notes" at bounding box center [630, 278] width 113 height 20
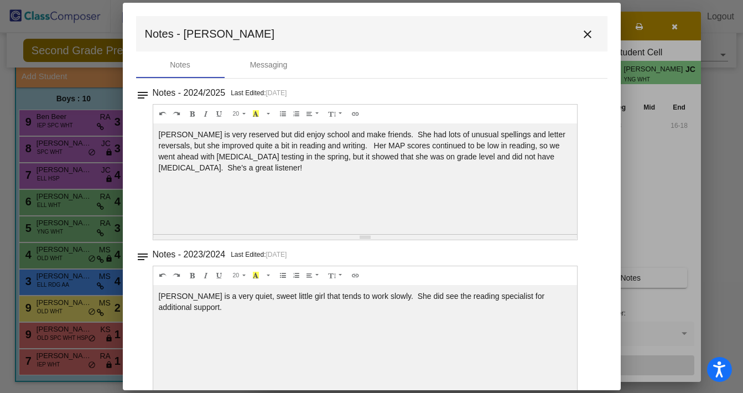
click at [585, 34] on mat-icon "close" at bounding box center [587, 34] width 13 height 13
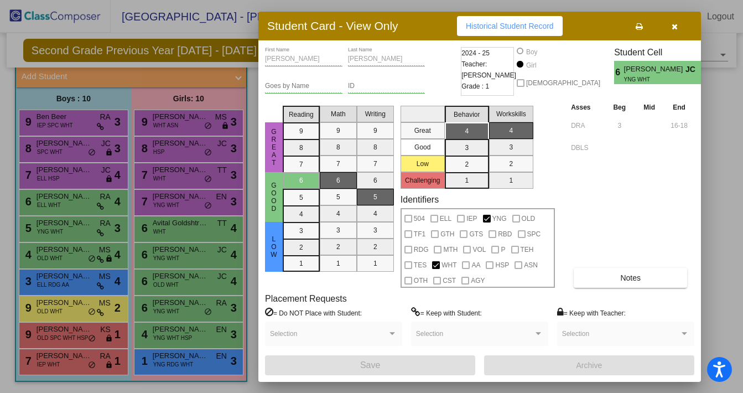
click at [205, 288] on div at bounding box center [371, 196] width 743 height 393
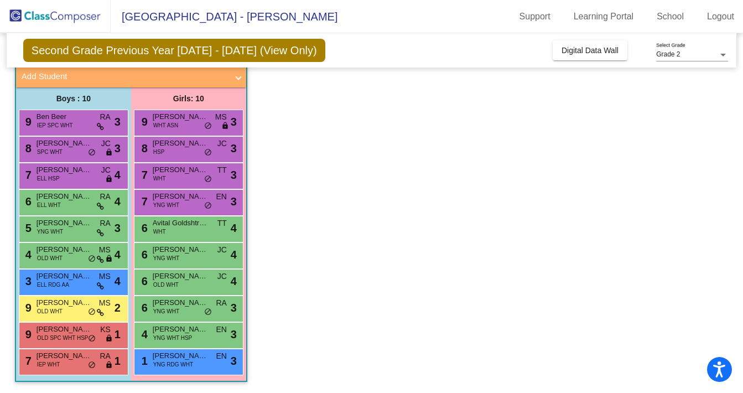
click at [205, 288] on div "6 [PERSON_NAME] OLD WHT JC lock do_not_disturb_alt 4" at bounding box center [189, 280] width 106 height 23
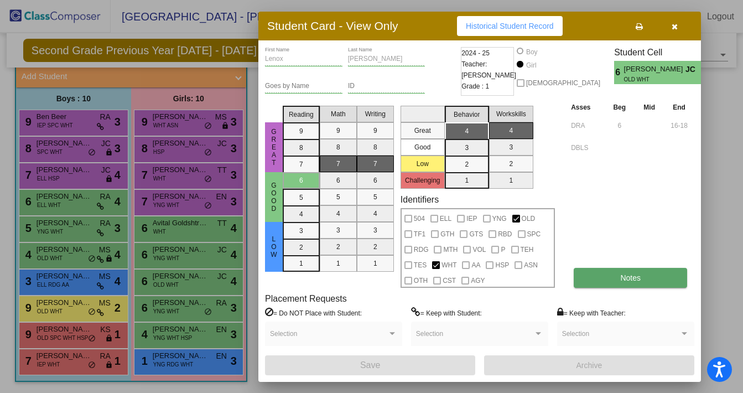
click at [624, 281] on span "Notes" at bounding box center [630, 277] width 20 height 9
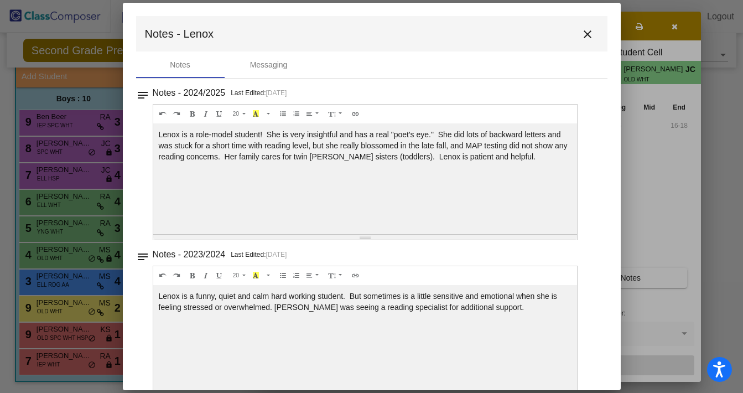
click at [582, 35] on mat-icon "close" at bounding box center [587, 34] width 13 height 13
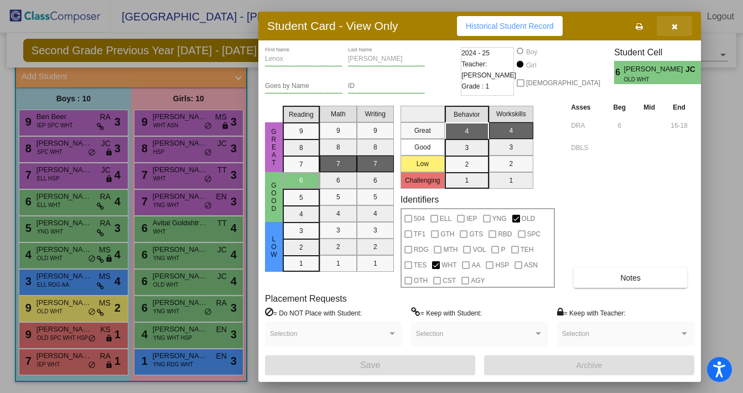
click at [675, 26] on icon "button" at bounding box center [674, 27] width 6 height 8
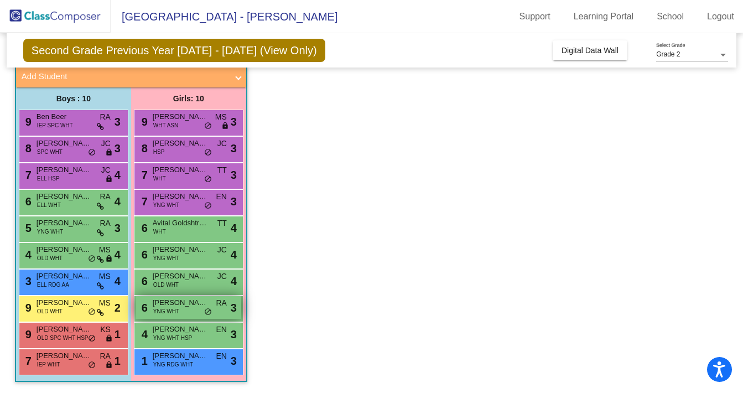
click at [212, 308] on div "6 [PERSON_NAME] YNG WHT RA lock do_not_disturb_alt 3" at bounding box center [189, 307] width 106 height 23
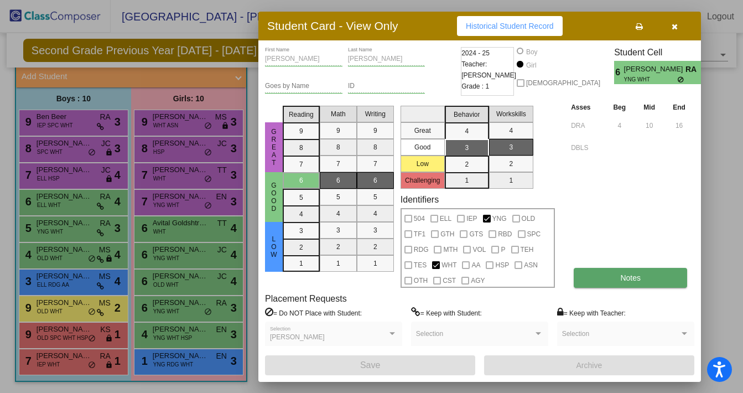
click at [655, 280] on button "Notes" at bounding box center [630, 278] width 113 height 20
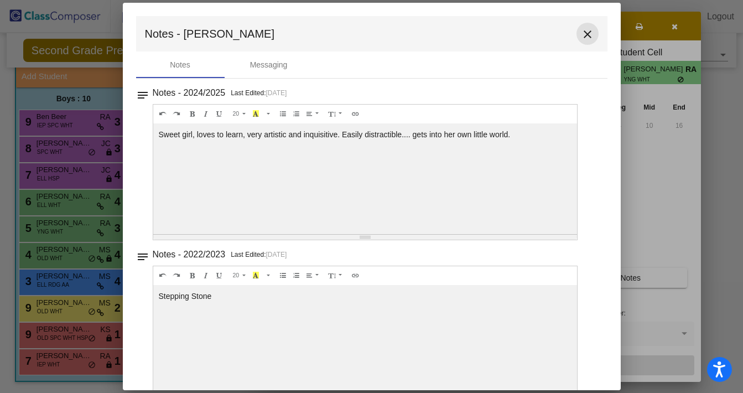
click at [588, 32] on mat-icon "close" at bounding box center [587, 34] width 13 height 13
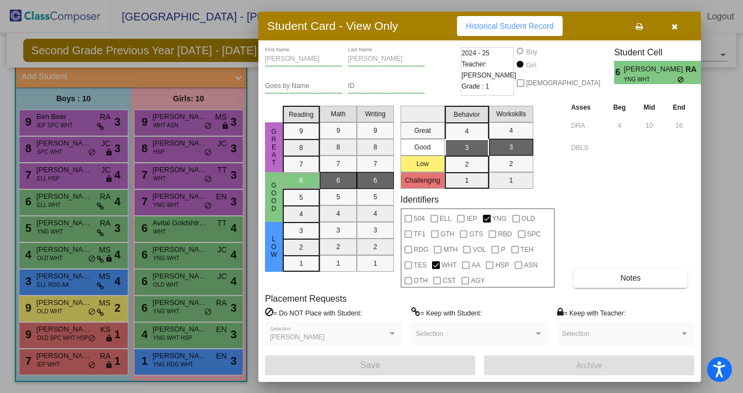
click at [183, 334] on div at bounding box center [371, 196] width 743 height 393
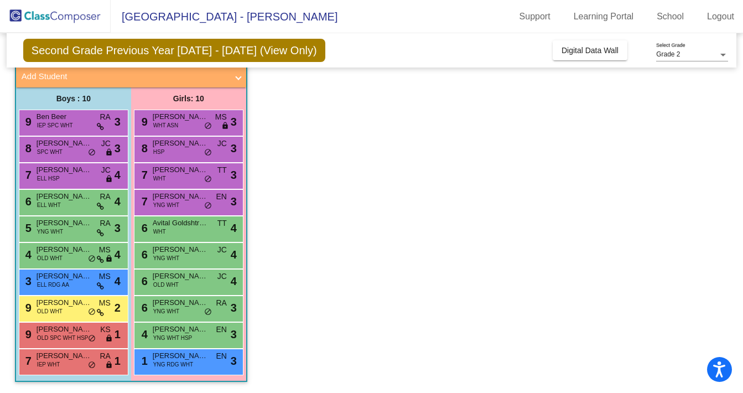
click at [183, 334] on span "YNG WHT HSP" at bounding box center [172, 338] width 39 height 8
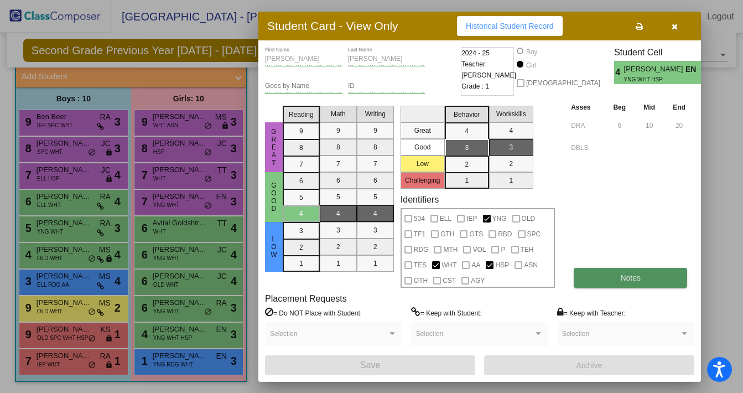
click at [670, 287] on button "Notes" at bounding box center [630, 278] width 113 height 20
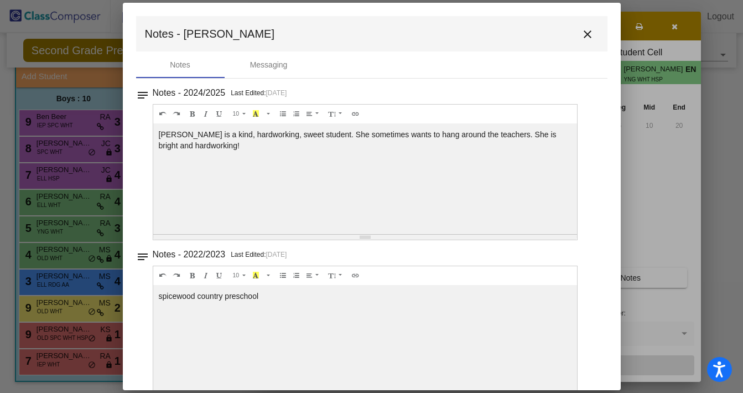
click at [586, 35] on mat-icon "close" at bounding box center [587, 34] width 13 height 13
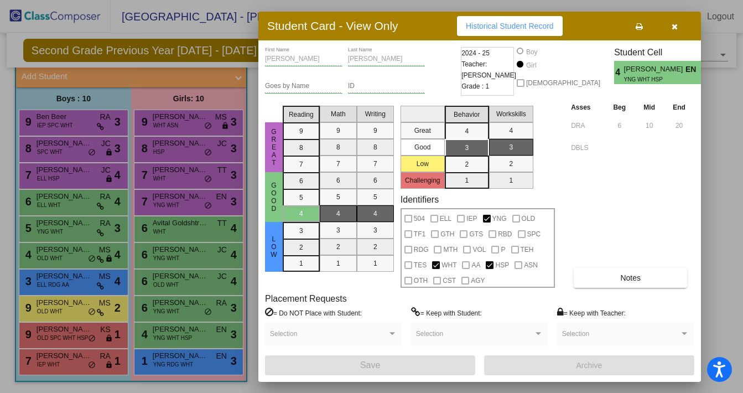
click at [195, 366] on div at bounding box center [371, 196] width 743 height 393
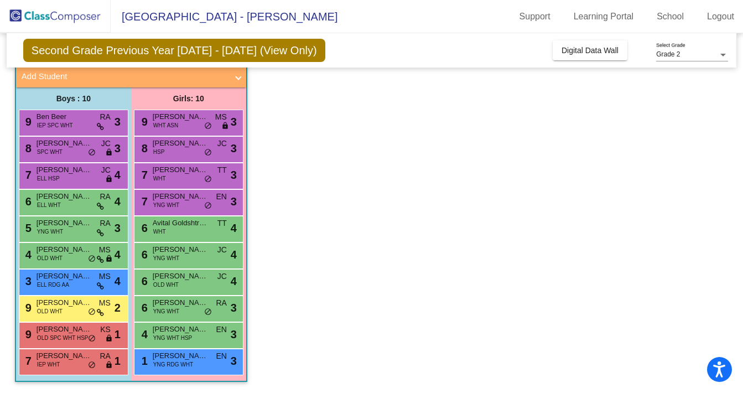
click at [195, 366] on div "1 [PERSON_NAME] YNG RDG WHT EN lock do_not_disturb_alt 3" at bounding box center [189, 360] width 106 height 23
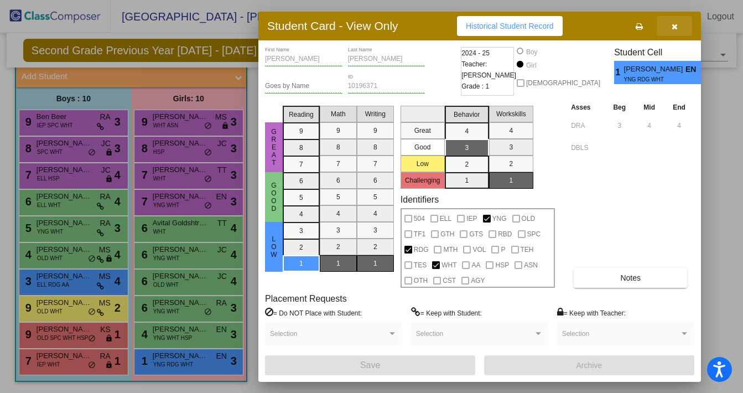
click at [675, 27] on icon "button" at bounding box center [674, 27] width 6 height 8
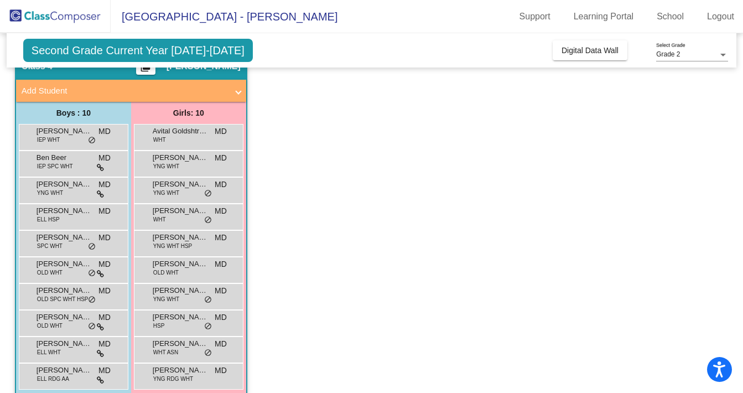
scroll to position [67, 0]
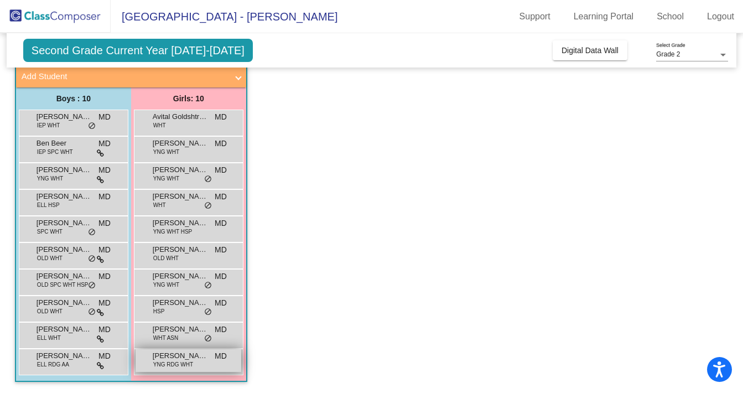
click at [192, 358] on span "[PERSON_NAME]" at bounding box center [180, 355] width 55 height 11
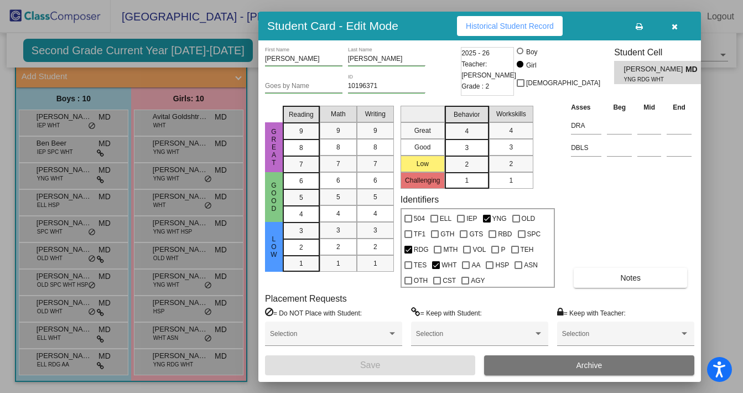
click at [591, 365] on span "Archive" at bounding box center [589, 365] width 26 height 9
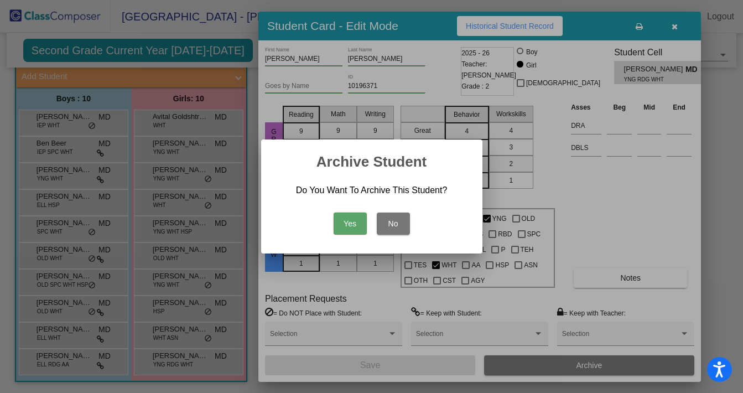
click at [355, 221] on button "Yes" at bounding box center [350, 223] width 33 height 22
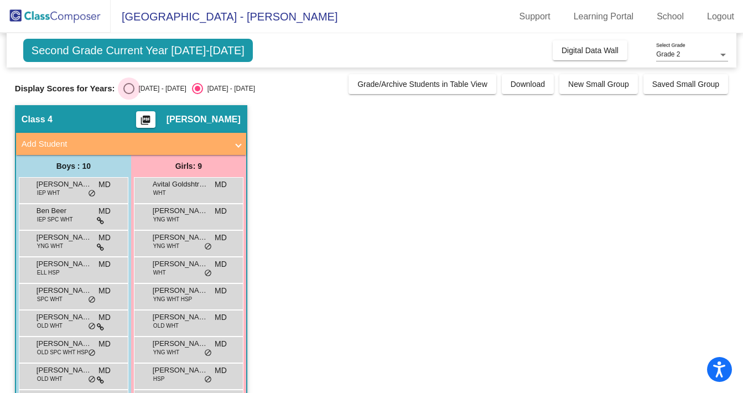
click at [128, 90] on div "Select an option" at bounding box center [128, 88] width 11 height 11
click at [128, 94] on input "[DATE] - [DATE]" at bounding box center [128, 94] width 1 height 1
radio input "true"
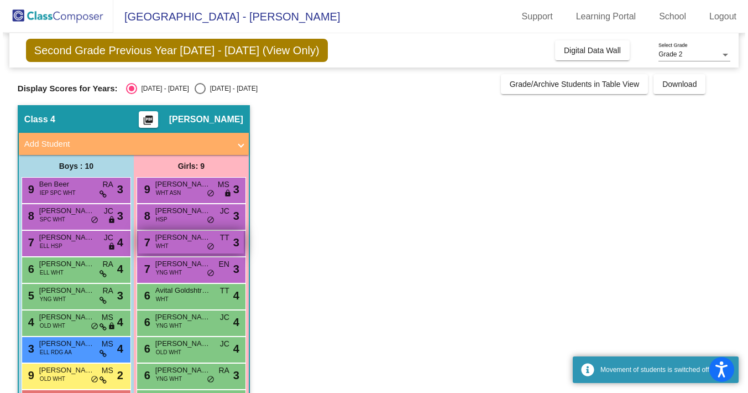
scroll to position [67, 0]
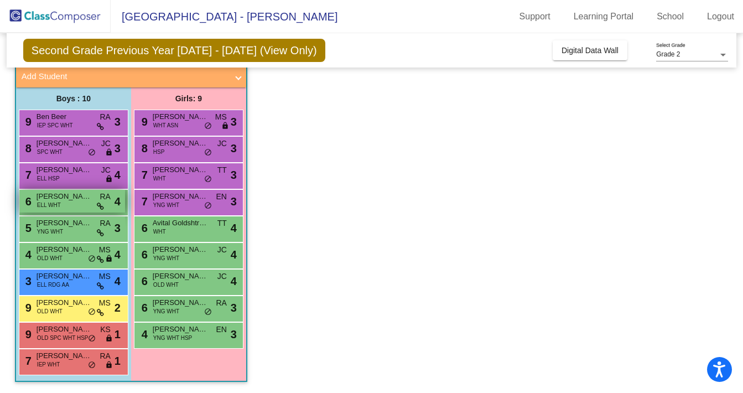
click at [59, 199] on span "[PERSON_NAME]" at bounding box center [64, 196] width 55 height 11
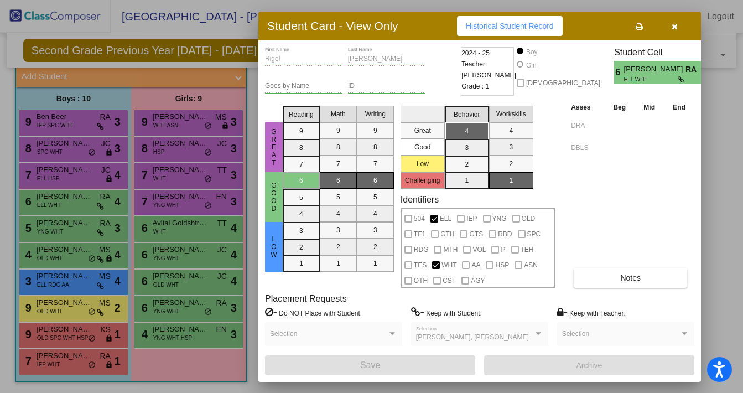
click at [87, 226] on div at bounding box center [371, 196] width 743 height 393
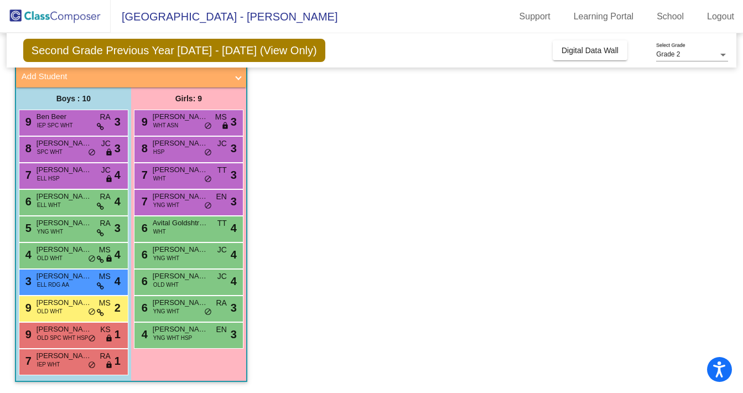
click at [87, 226] on span "[PERSON_NAME]" at bounding box center [64, 222] width 55 height 11
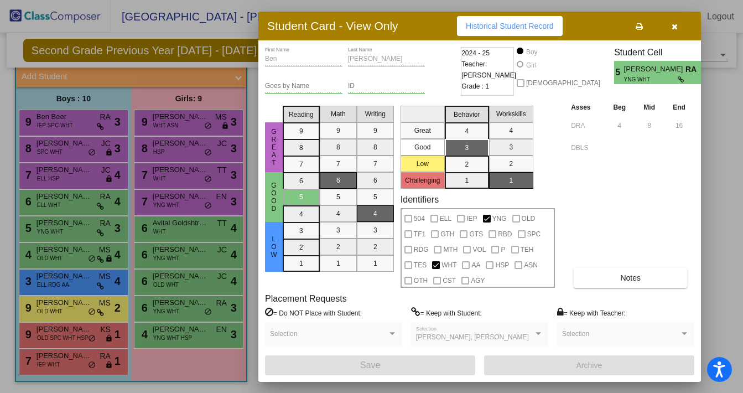
click at [676, 23] on icon "button" at bounding box center [674, 27] width 6 height 8
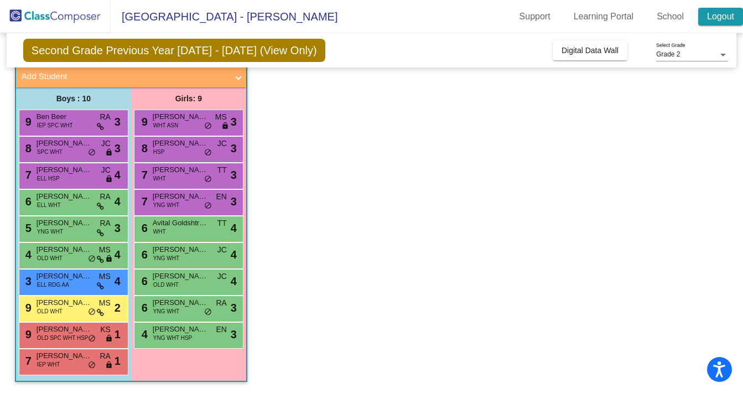
click at [724, 18] on link "Logout" at bounding box center [720, 17] width 45 height 18
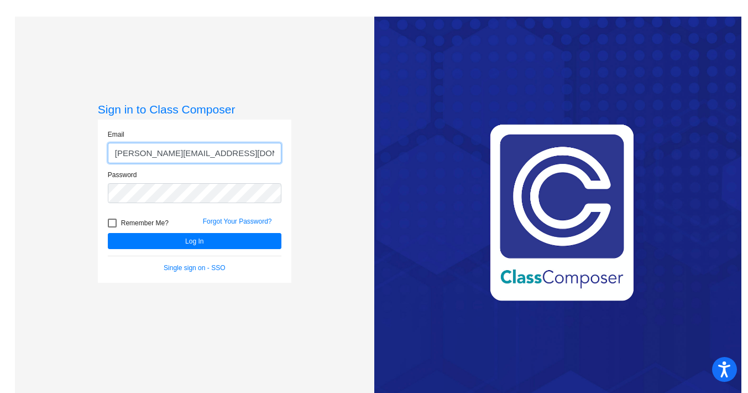
click at [263, 155] on input "[PERSON_NAME][EMAIL_ADDRESS][DOMAIN_NAME]" at bounding box center [195, 153] width 174 height 20
type input "[PERSON_NAME][EMAIL_ADDRESS][PERSON_NAME][DOMAIN_NAME]"
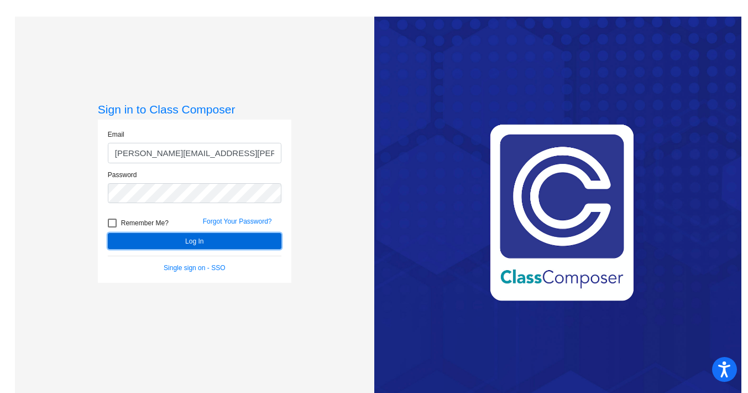
click at [233, 241] on button "Log In" at bounding box center [195, 241] width 174 height 16
